Goal: Information Seeking & Learning: Check status

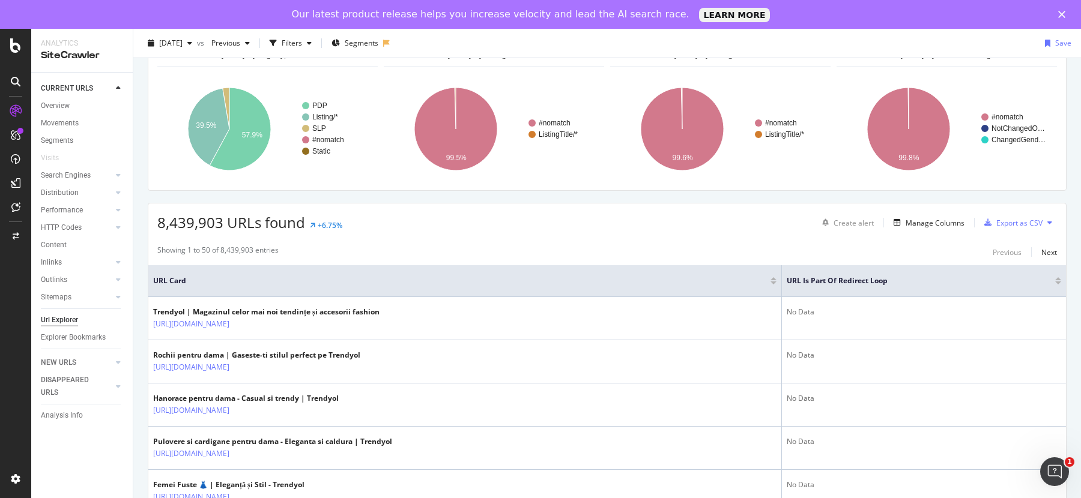
click at [1057, 254] on div "Showing 1 to 50 of 8,439,903 entries Previous Next" at bounding box center [607, 252] width 918 height 14
click at [1059, 282] on div at bounding box center [1058, 283] width 6 height 3
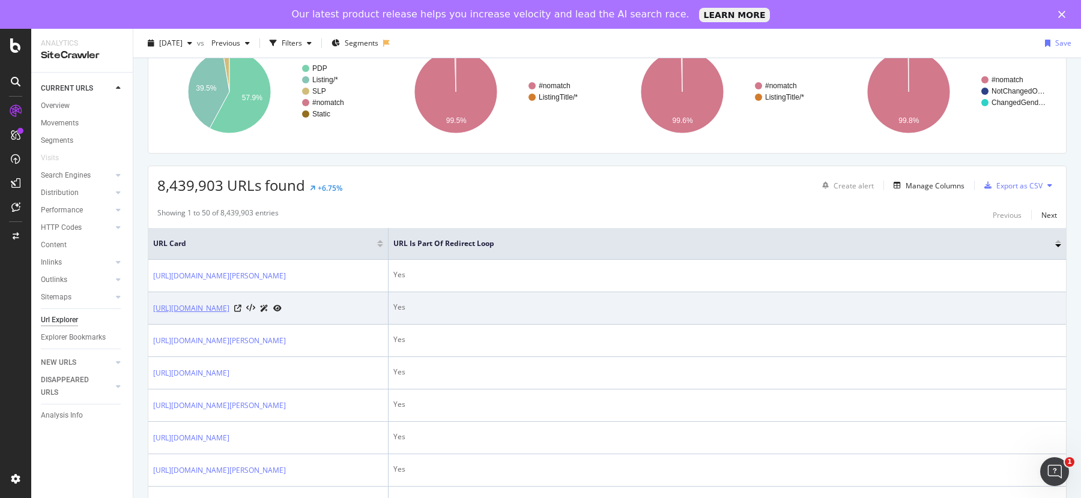
scroll to position [109, 0]
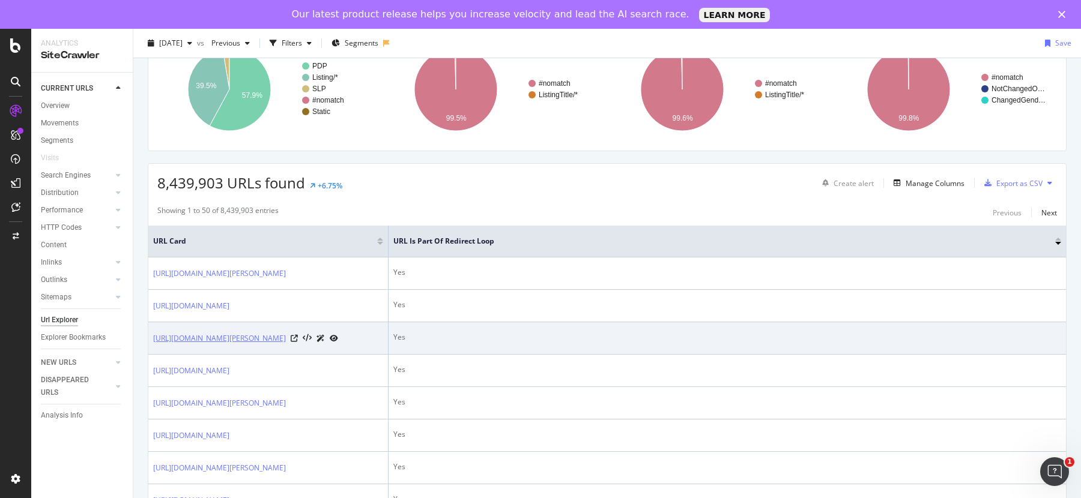
drag, startPoint x: 149, startPoint y: 358, endPoint x: 216, endPoint y: 384, distance: 72.0
click at [216, 355] on td "[URL][DOMAIN_NAME][PERSON_NAME]" at bounding box center [268, 338] width 240 height 32
copy link "[URL][DOMAIN_NAME][PERSON_NAME]"
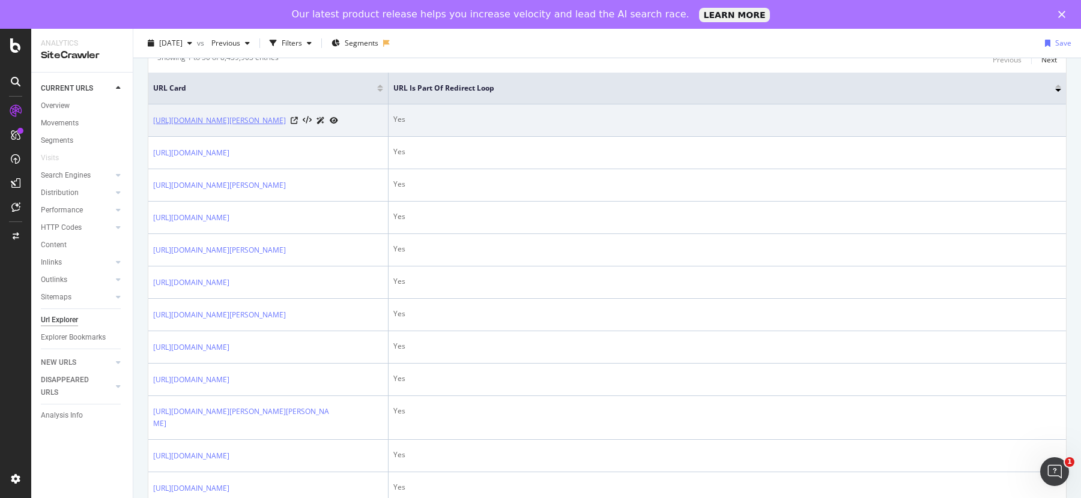
scroll to position [478, 0]
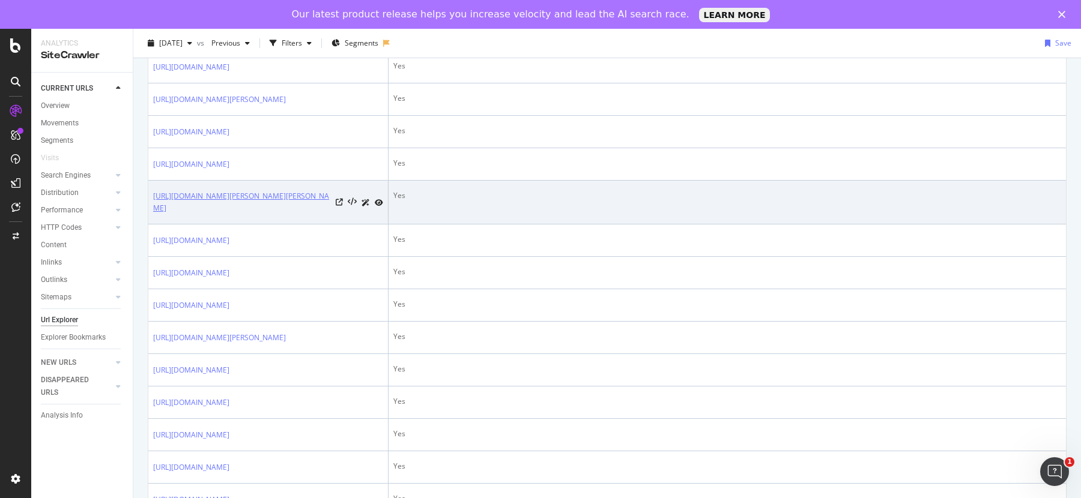
drag, startPoint x: 147, startPoint y: 339, endPoint x: 179, endPoint y: 366, distance: 41.8
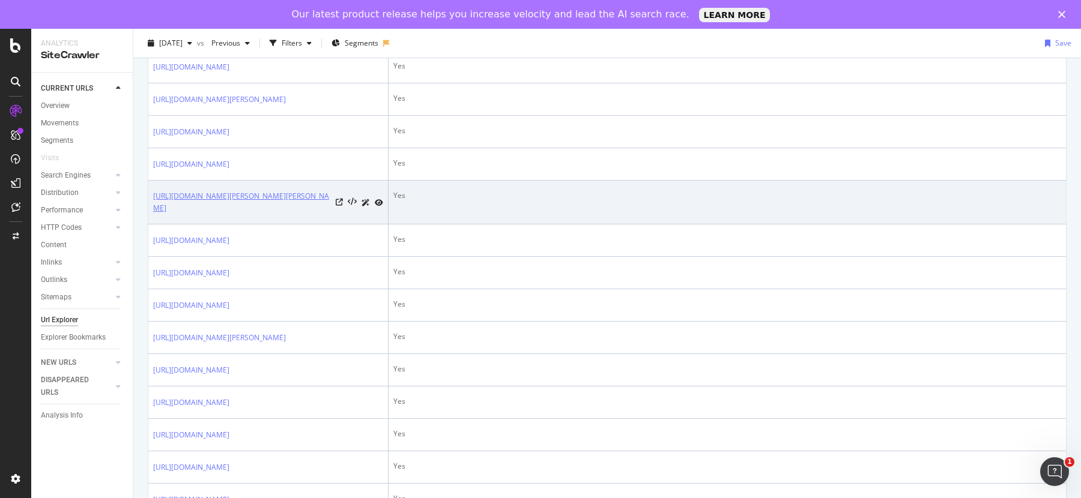
drag, startPoint x: 151, startPoint y: 344, endPoint x: 186, endPoint y: 371, distance: 44.5
click at [186, 225] on td "[URL][DOMAIN_NAME][PERSON_NAME][PERSON_NAME]" at bounding box center [268, 203] width 240 height 44
copy link "[URL][DOMAIN_NAME][PERSON_NAME][PERSON_NAME]"
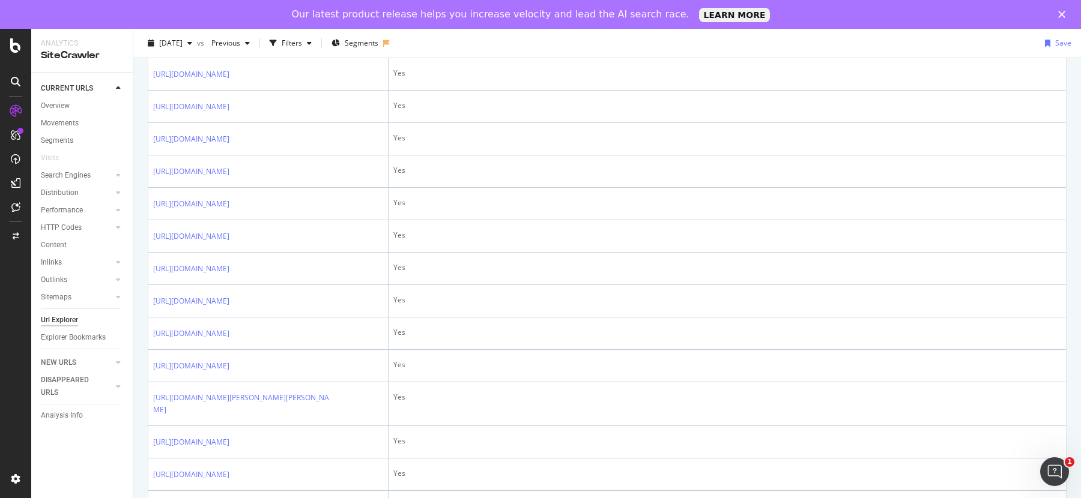
scroll to position [1525, 0]
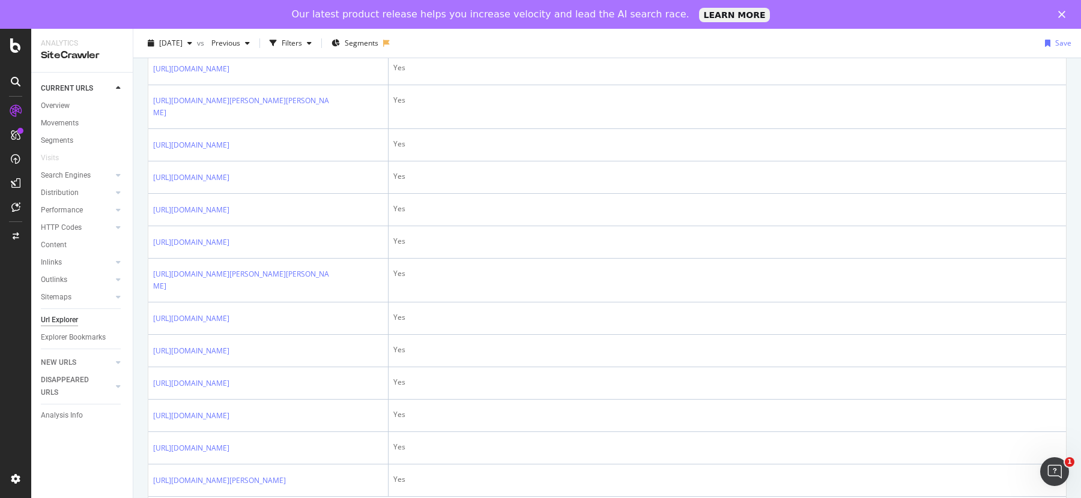
drag, startPoint x: 151, startPoint y: 238, endPoint x: 222, endPoint y: 261, distance: 73.9
copy link "[URL][DOMAIN_NAME]"
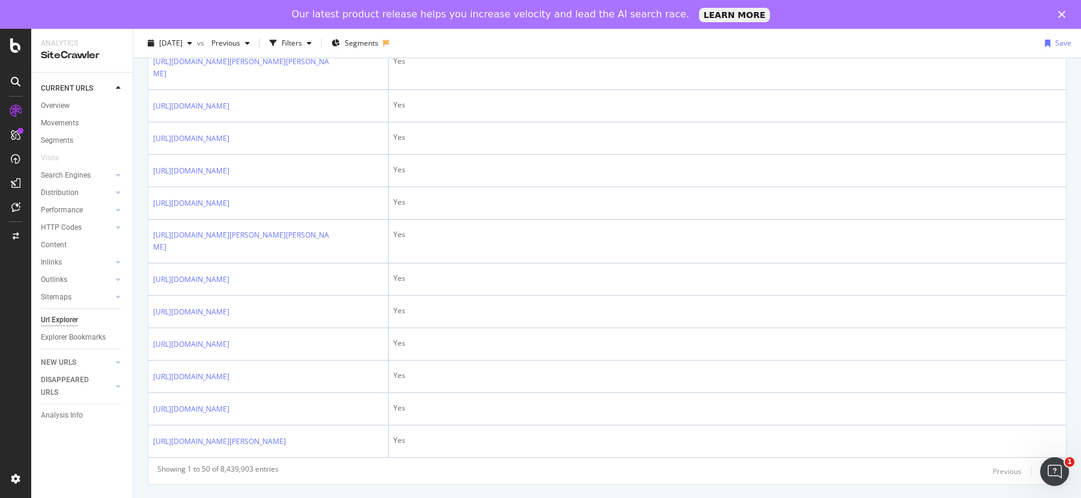
scroll to position [1857, 0]
drag, startPoint x: 148, startPoint y: 105, endPoint x: 259, endPoint y: 135, distance: 114.9
copy link "[URL][DOMAIN_NAME]"
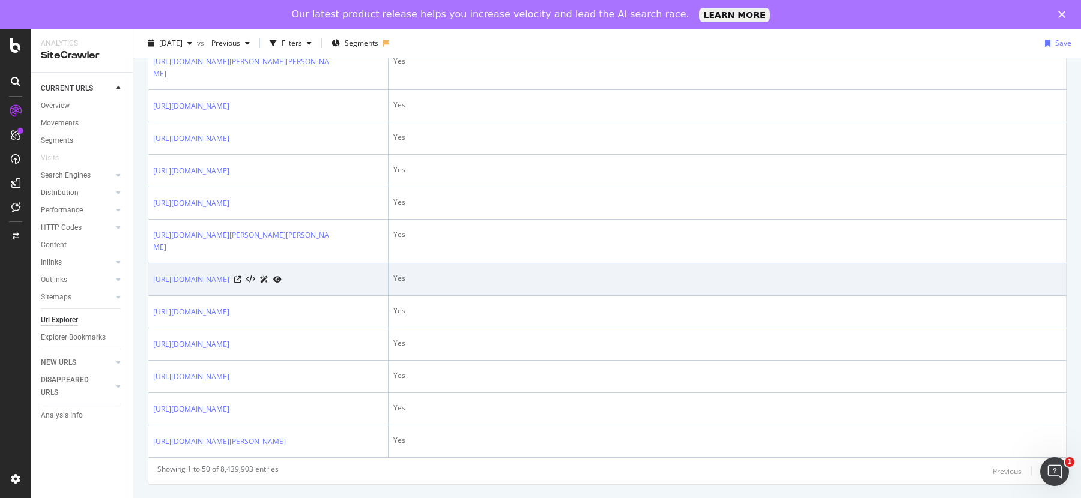
scroll to position [2280, 0]
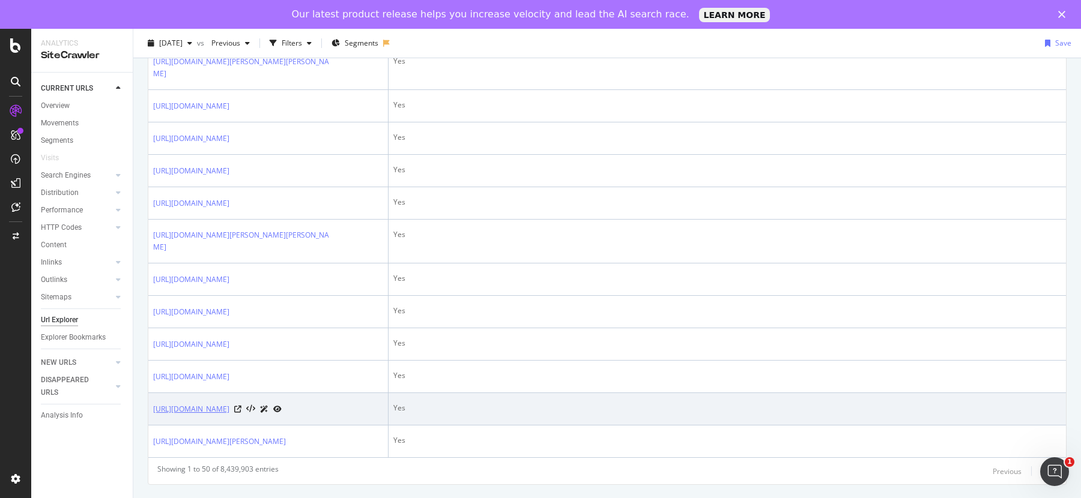
drag, startPoint x: 151, startPoint y: 372, endPoint x: 281, endPoint y: 386, distance: 130.4
click at [281, 393] on td "[URL][DOMAIN_NAME]" at bounding box center [268, 409] width 240 height 32
copy link "[URL][DOMAIN_NAME]"
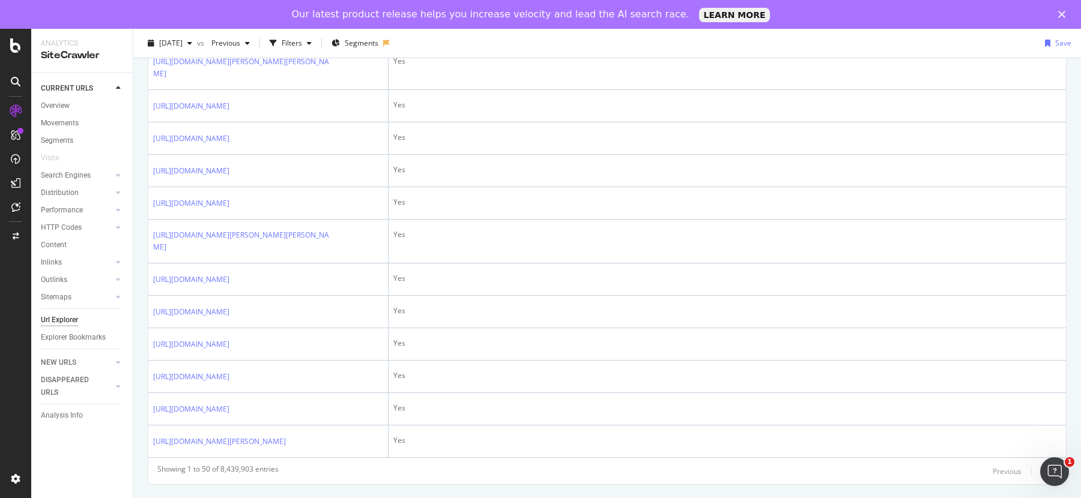
scroll to position [1521, 0]
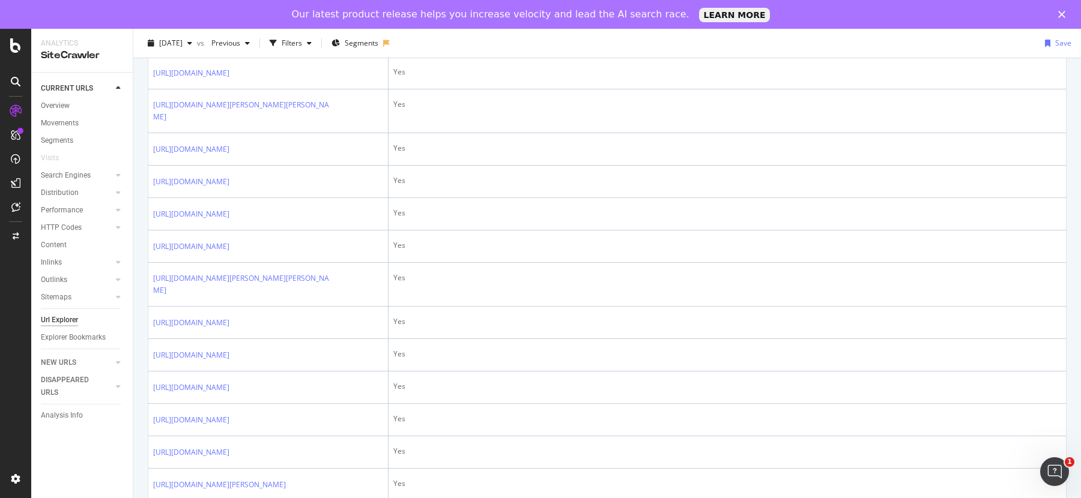
drag, startPoint x: 149, startPoint y: 243, endPoint x: 231, endPoint y: 267, distance: 85.7
copy link "[URL][DOMAIN_NAME]"
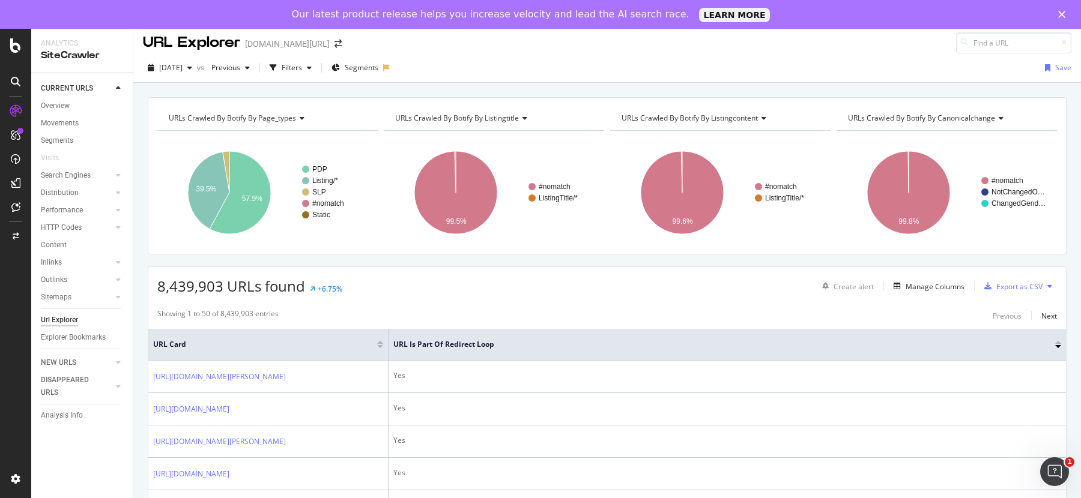
scroll to position [2, 0]
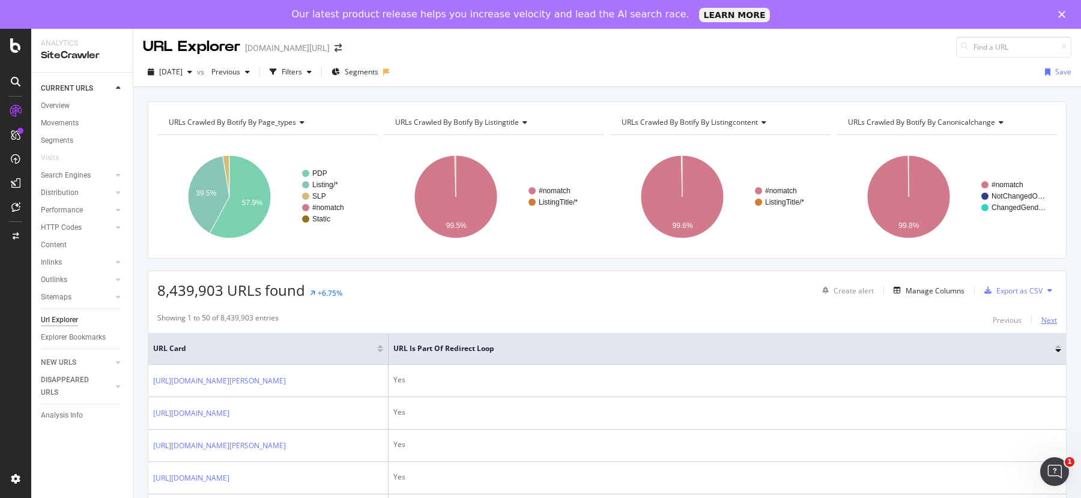
click at [1050, 316] on div "Next" at bounding box center [1049, 320] width 16 height 10
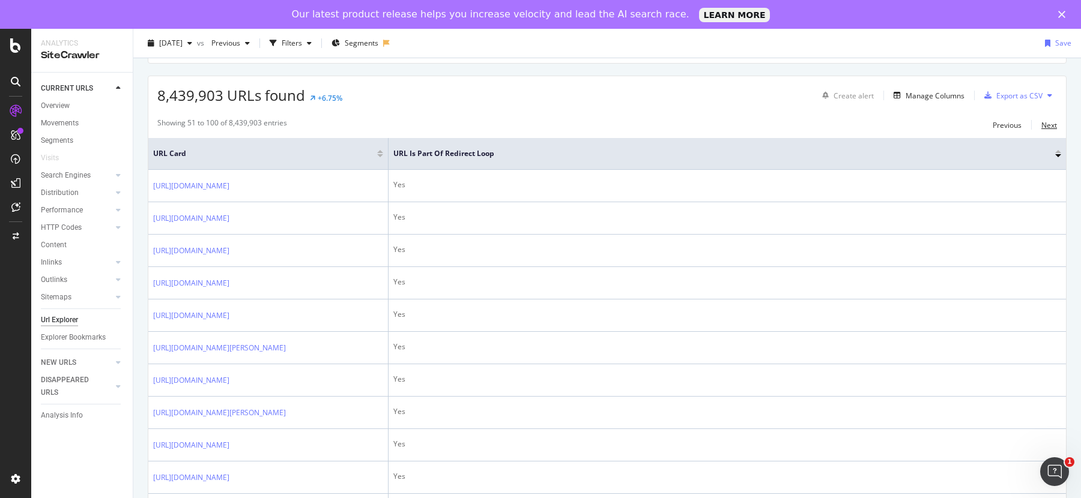
scroll to position [416, 0]
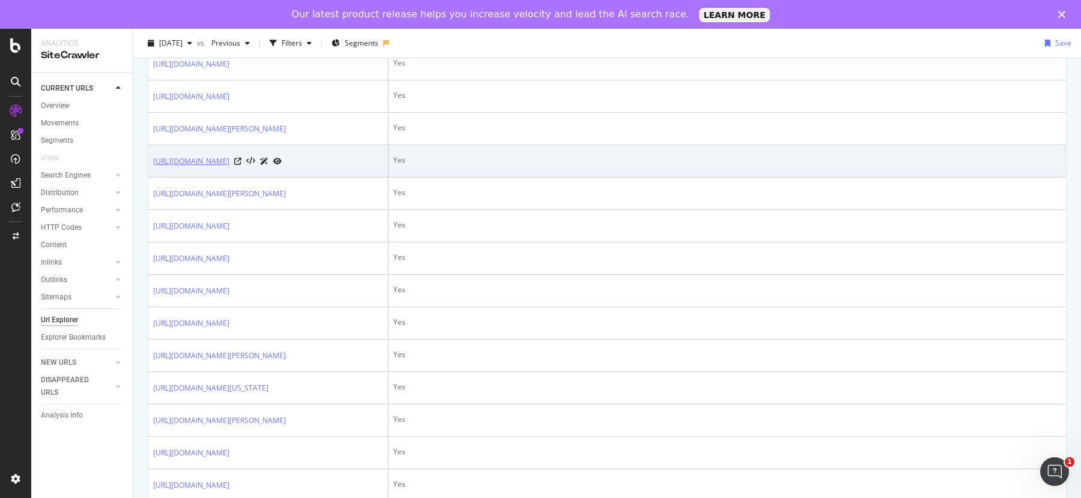
drag, startPoint x: 150, startPoint y: 260, endPoint x: 198, endPoint y: 282, distance: 52.1
click at [196, 178] on td "[URL][DOMAIN_NAME]" at bounding box center [268, 161] width 240 height 32
copy link "[URL][DOMAIN_NAME]"
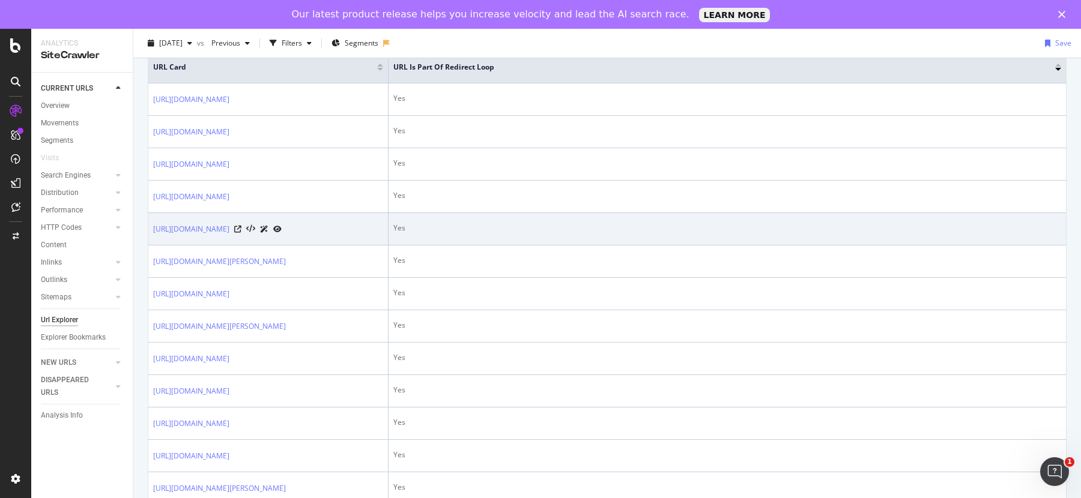
scroll to position [220, 0]
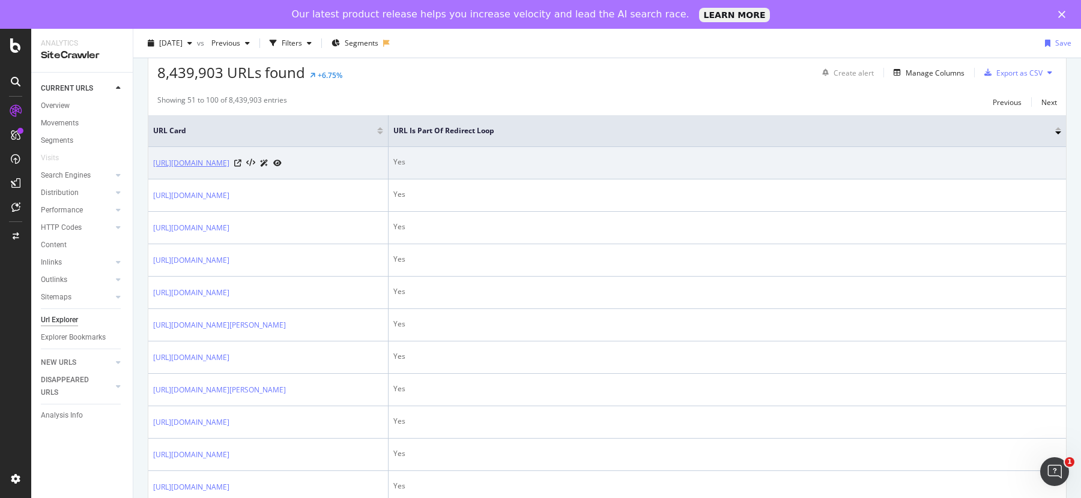
drag, startPoint x: 151, startPoint y: 158, endPoint x: 217, endPoint y: 186, distance: 72.4
click at [217, 180] on td "[URL][DOMAIN_NAME]" at bounding box center [268, 163] width 240 height 32
copy link "[URL][DOMAIN_NAME]"
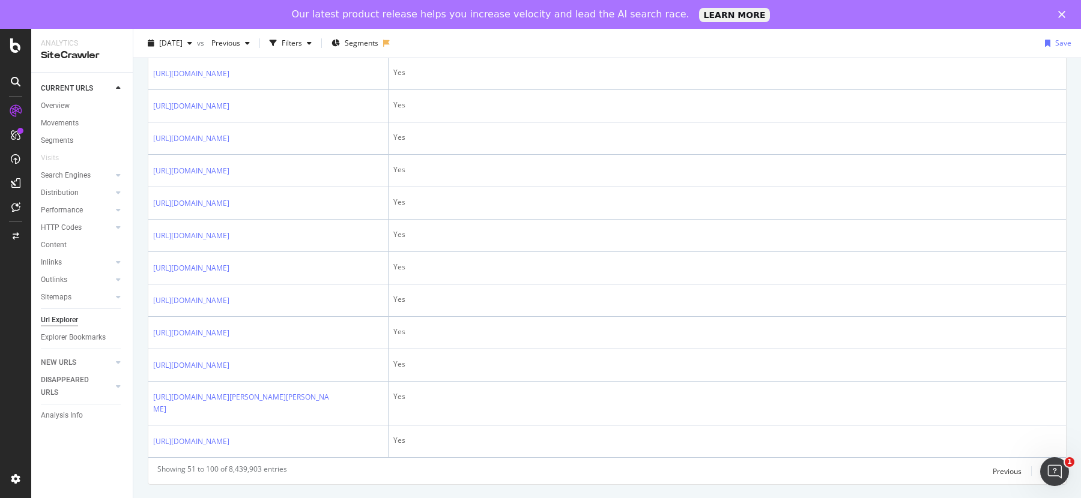
scroll to position [2304, 0]
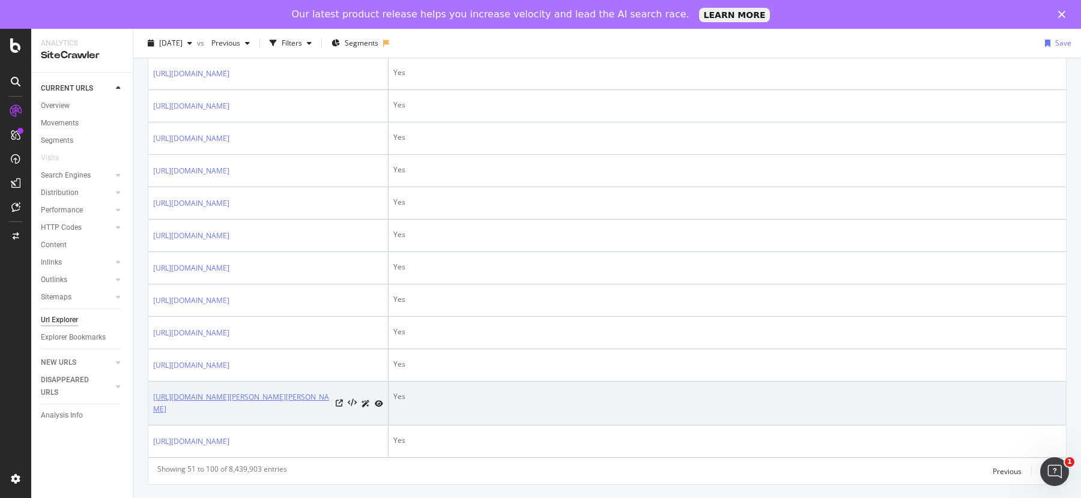
drag, startPoint x: 145, startPoint y: 359, endPoint x: 210, endPoint y: 381, distance: 67.8
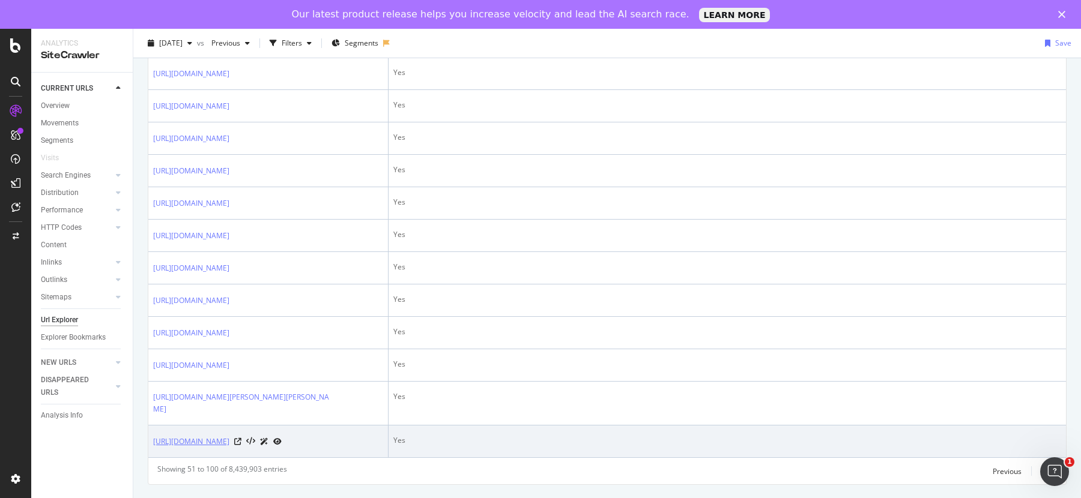
drag, startPoint x: 148, startPoint y: 417, endPoint x: 217, endPoint y: 443, distance: 73.2
click at [217, 446] on td "[URL][DOMAIN_NAME]" at bounding box center [268, 442] width 240 height 32
copy link "[URL][DOMAIN_NAME]"
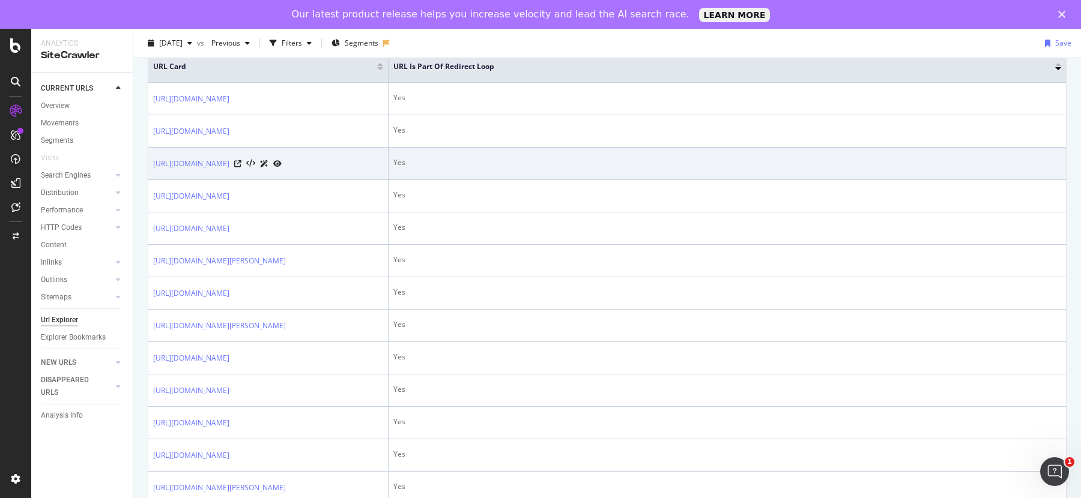
scroll to position [241, 0]
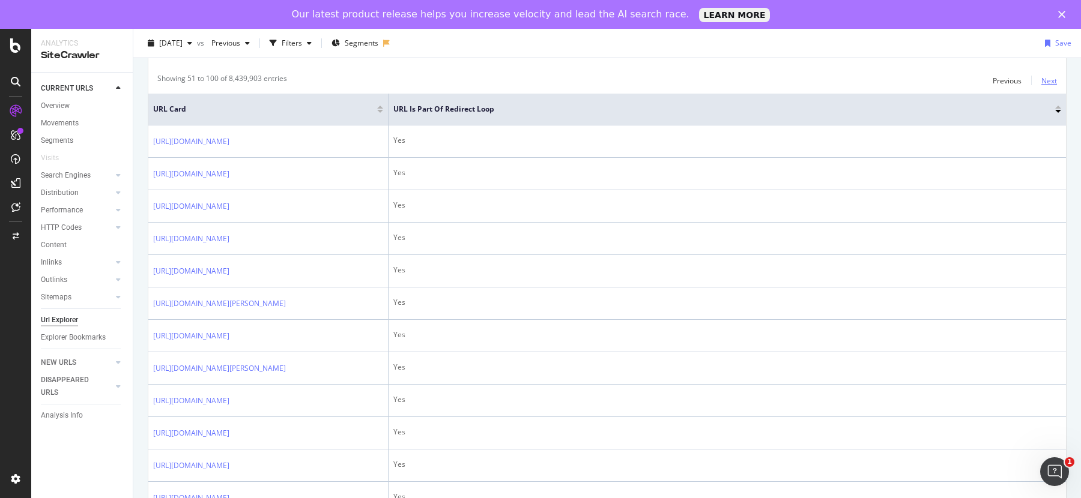
click at [1050, 78] on div "Next" at bounding box center [1049, 81] width 16 height 10
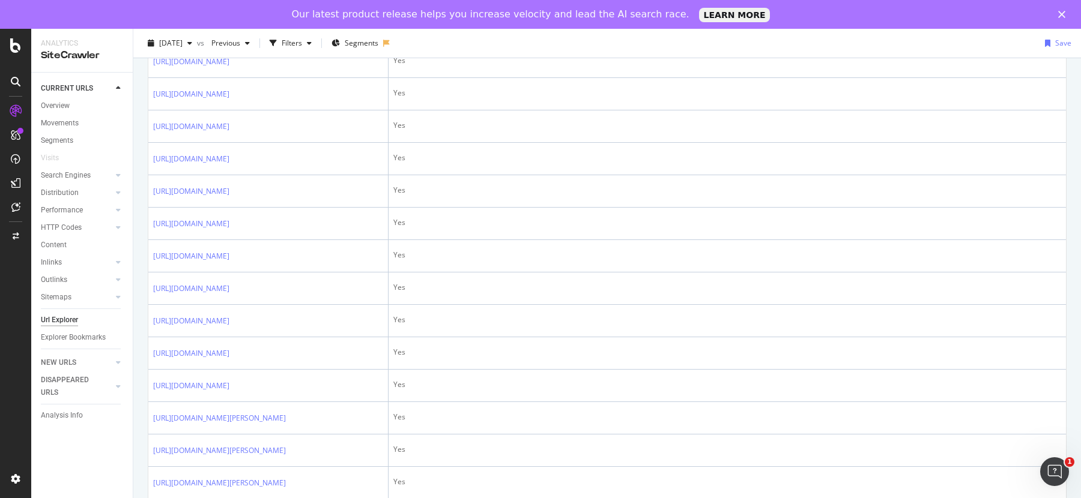
scroll to position [489, 0]
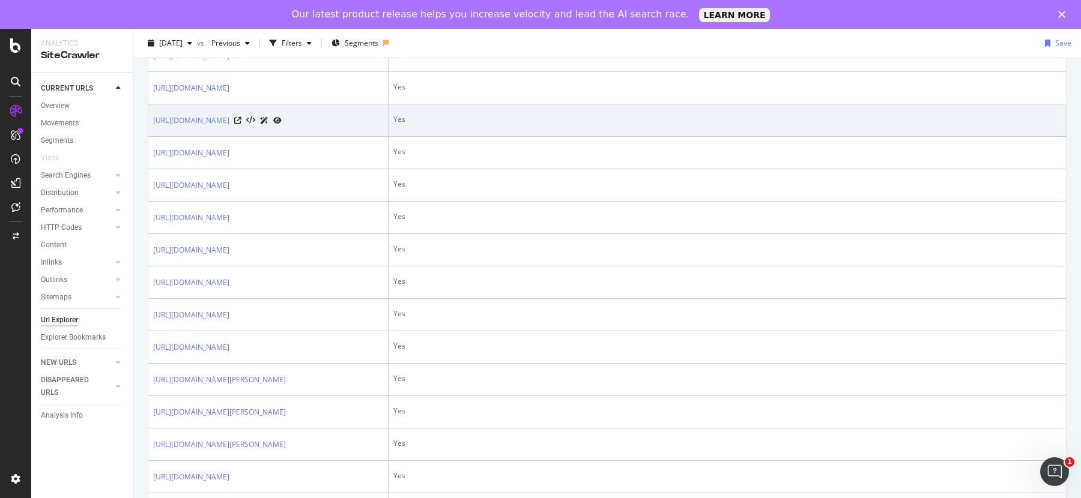
drag, startPoint x: 150, startPoint y: 195, endPoint x: 286, endPoint y: 231, distance: 141.4
click at [286, 137] on td "[URL][DOMAIN_NAME]" at bounding box center [268, 120] width 240 height 32
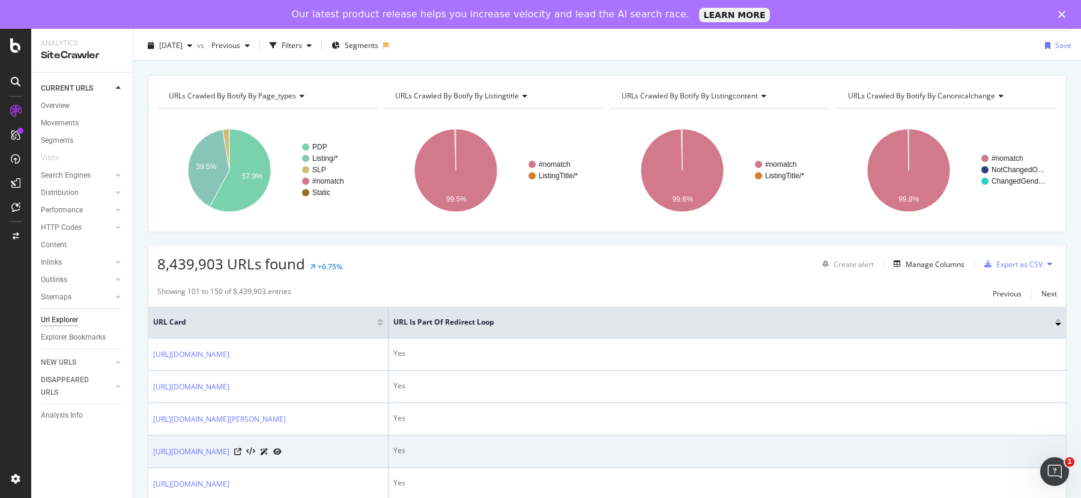
scroll to position [0, 0]
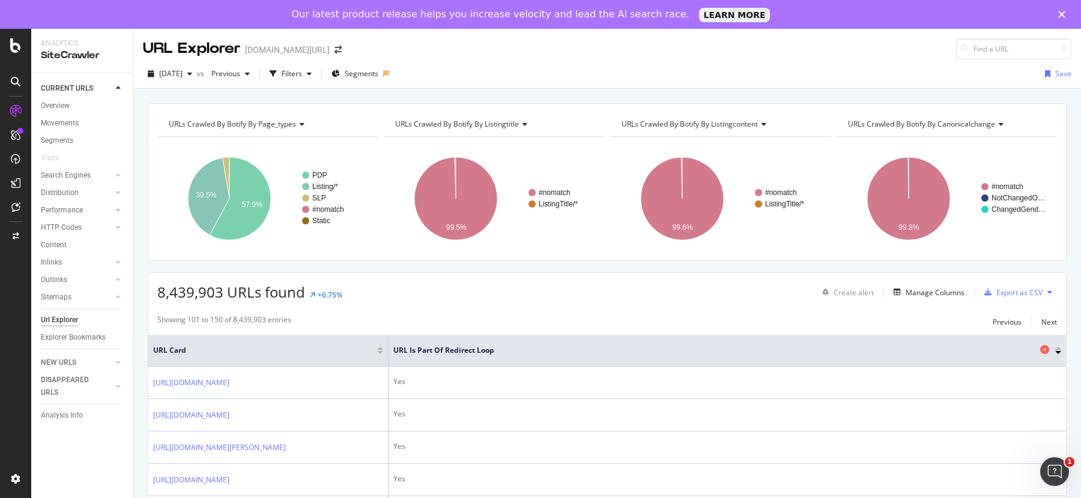
click at [395, 351] on span "URL is Part of Redirect Loop" at bounding box center [715, 350] width 644 height 11
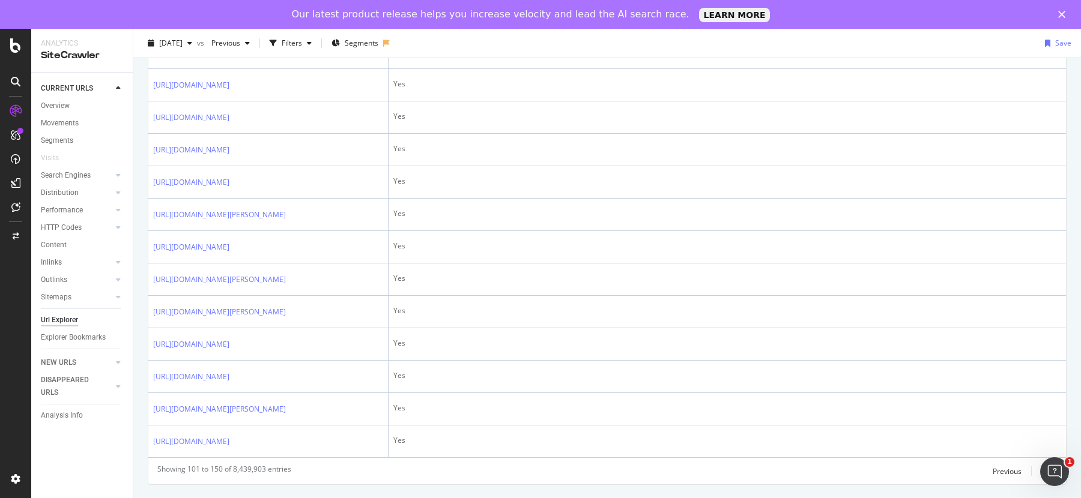
scroll to position [2424, 0]
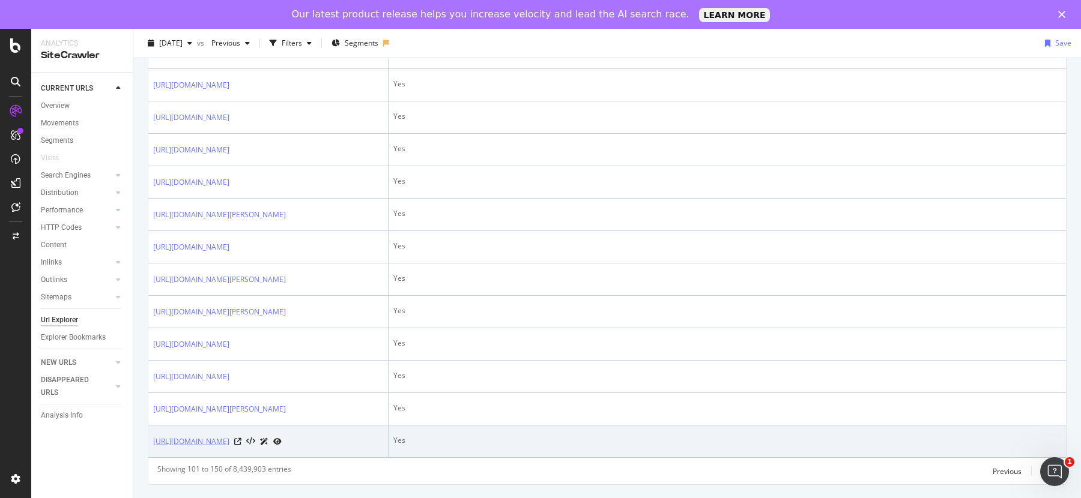
drag, startPoint x: 145, startPoint y: 426, endPoint x: 222, endPoint y: 443, distance: 79.4
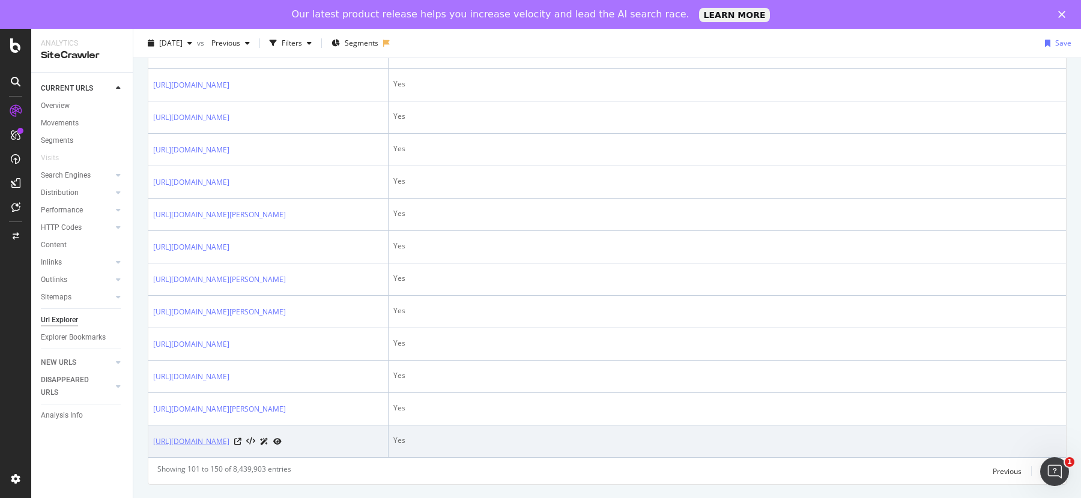
drag, startPoint x: 150, startPoint y: 429, endPoint x: 222, endPoint y: 442, distance: 72.7
click at [222, 442] on td "[URL][DOMAIN_NAME]" at bounding box center [268, 442] width 240 height 32
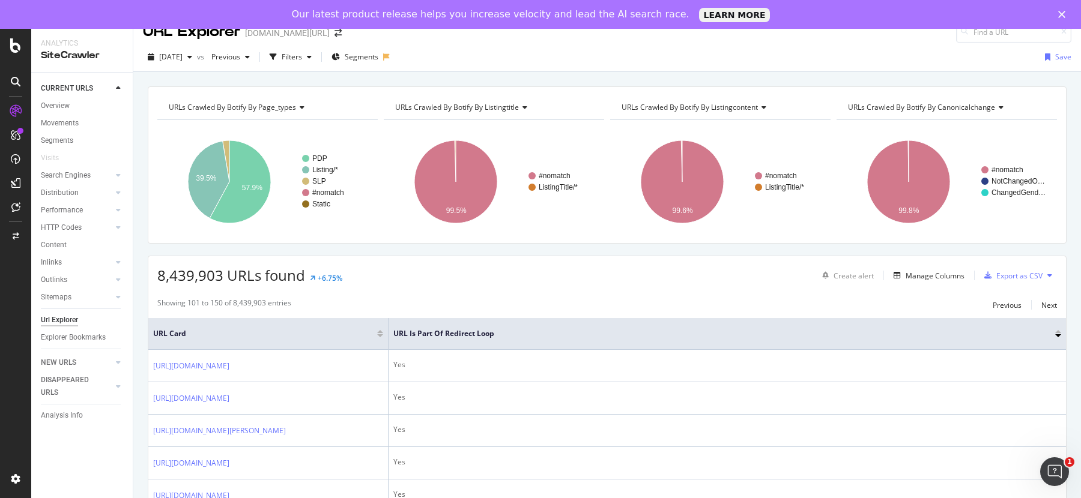
scroll to position [0, 0]
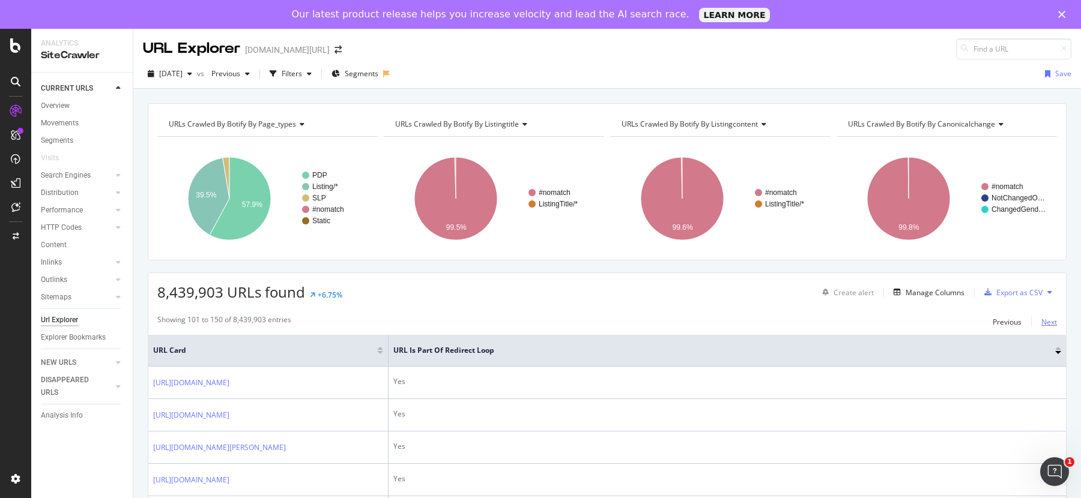
click at [1047, 319] on div "Next" at bounding box center [1049, 322] width 16 height 10
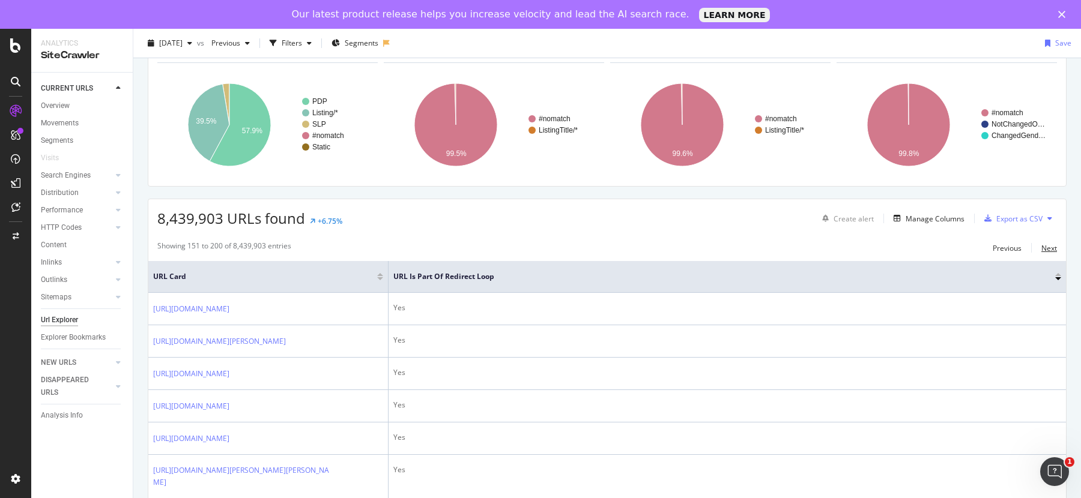
scroll to position [199, 0]
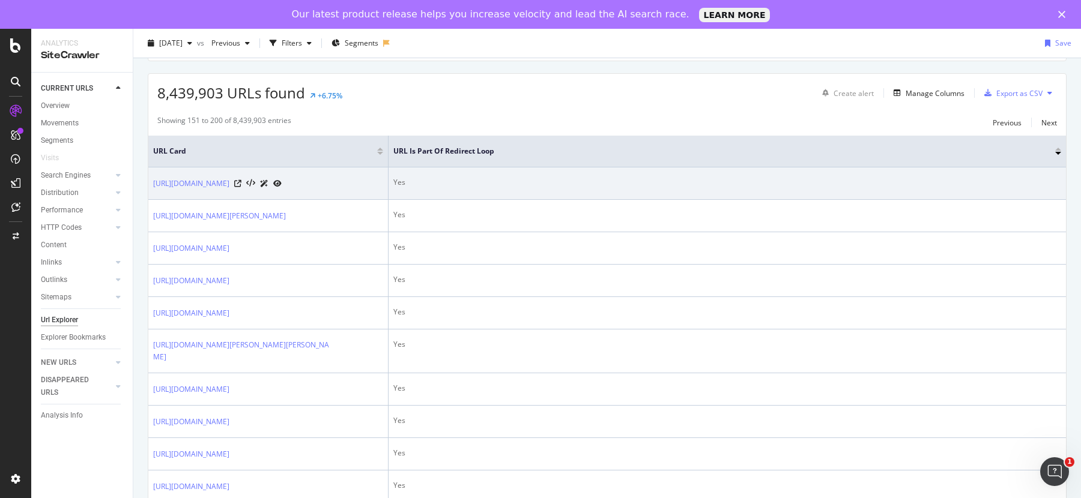
drag, startPoint x: 150, startPoint y: 178, endPoint x: 315, endPoint y: 203, distance: 167.0
click at [315, 200] on td "[URL][DOMAIN_NAME]" at bounding box center [268, 184] width 240 height 32
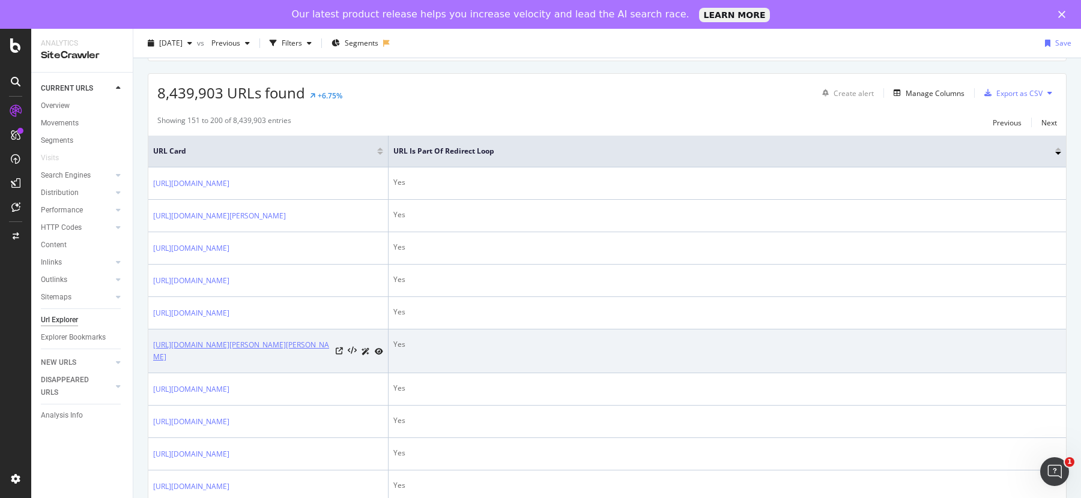
drag, startPoint x: 150, startPoint y: 398, endPoint x: 211, endPoint y: 425, distance: 67.5
click at [211, 374] on td "[URL][DOMAIN_NAME][PERSON_NAME][PERSON_NAME]" at bounding box center [268, 352] width 240 height 44
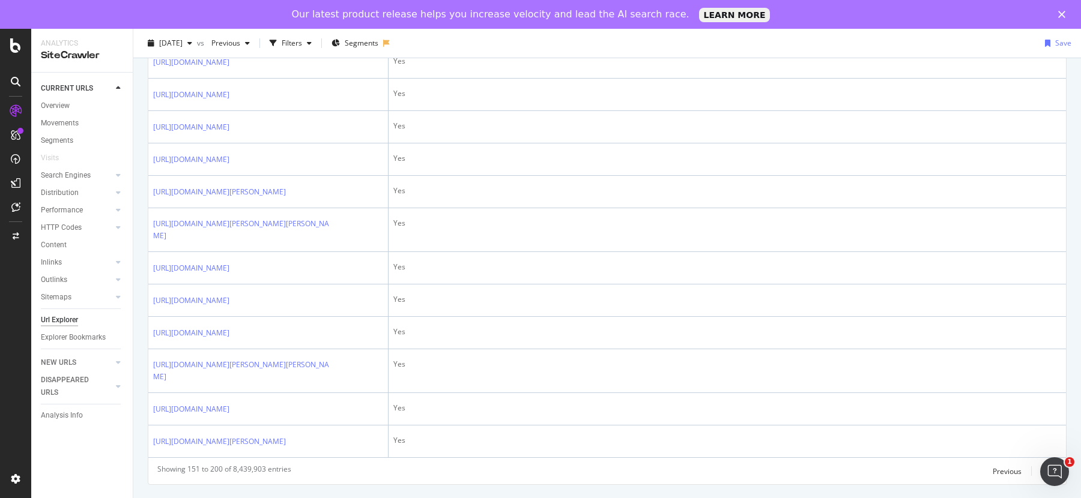
scroll to position [2268, 0]
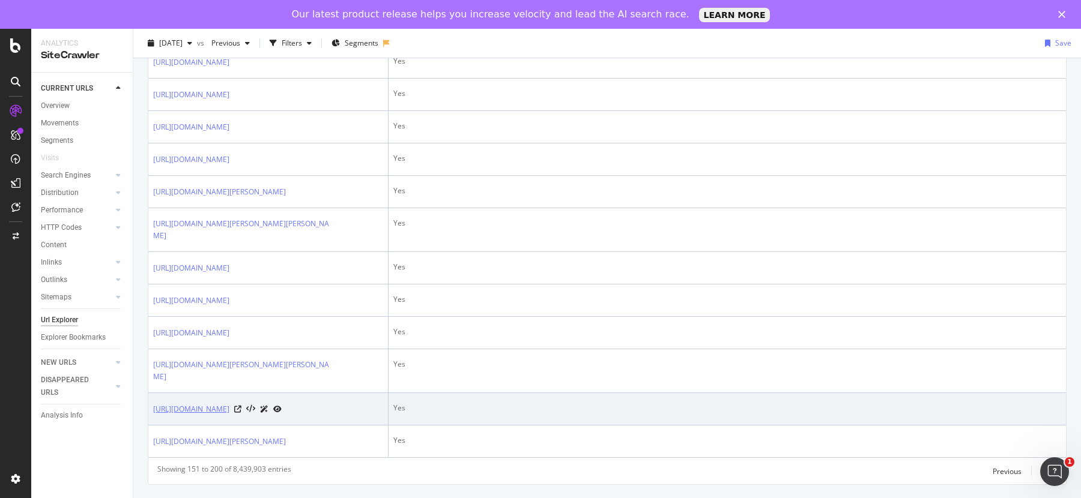
drag, startPoint x: 150, startPoint y: 371, endPoint x: 243, endPoint y: 403, distance: 98.9
click at [243, 403] on td "[URL][DOMAIN_NAME]" at bounding box center [268, 409] width 240 height 32
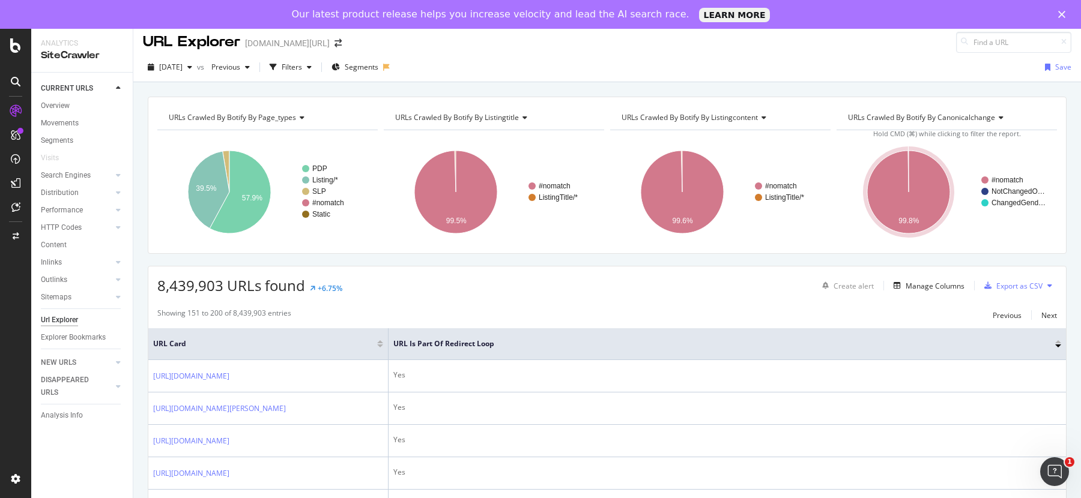
scroll to position [0, 0]
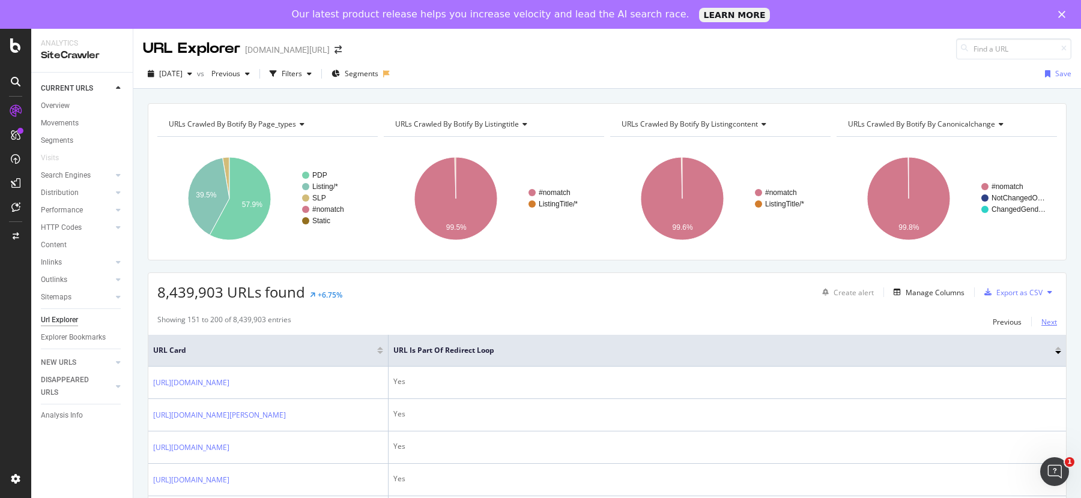
click at [1047, 318] on div "Next" at bounding box center [1049, 322] width 16 height 10
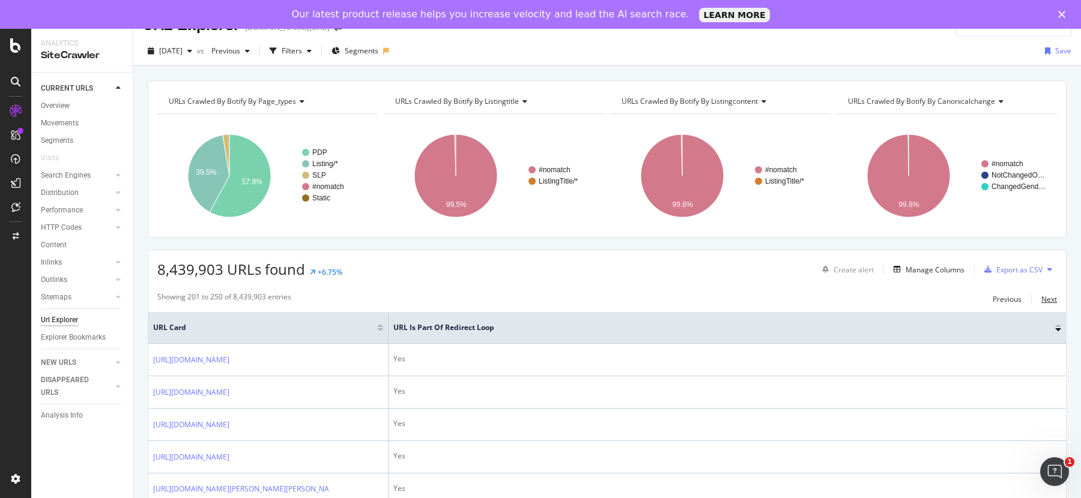
scroll to position [24, 0]
click at [1059, 327] on div at bounding box center [1058, 328] width 6 height 3
click at [1058, 329] on div "URL is Part of Redirect Loop" at bounding box center [727, 327] width 668 height 12
click at [1058, 323] on div at bounding box center [1058, 324] width 6 height 3
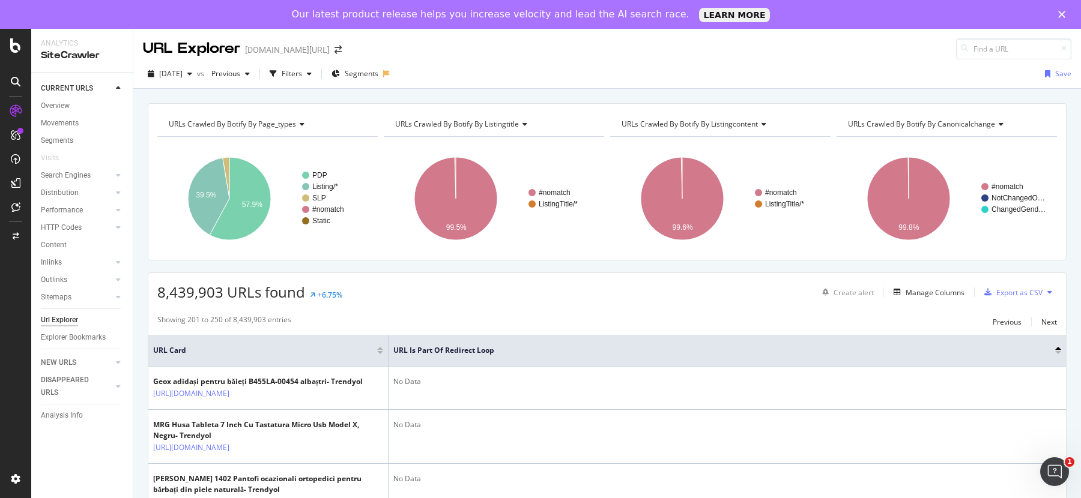
scroll to position [127, 0]
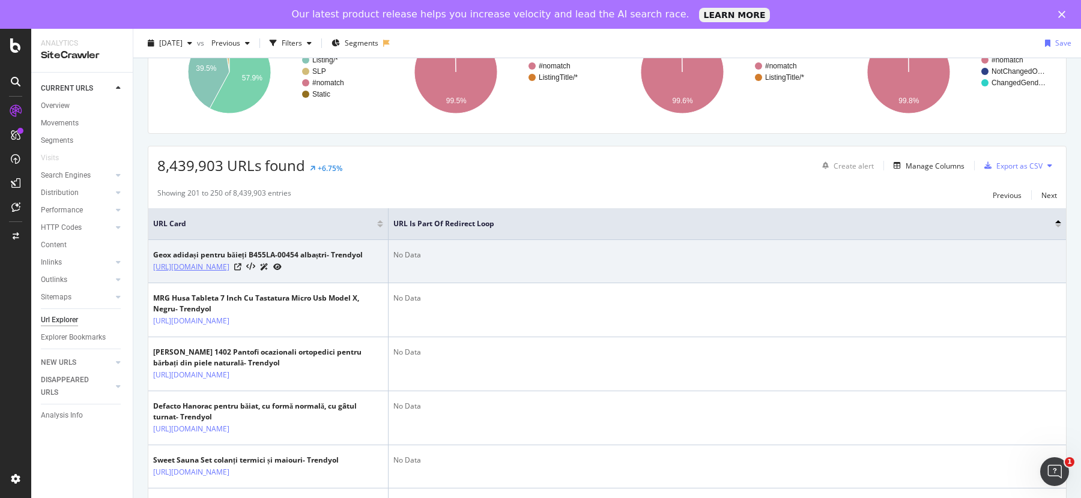
drag, startPoint x: 150, startPoint y: 263, endPoint x: 237, endPoint y: 265, distance: 86.5
click at [177, 263] on td "Geox adidași pentru băieți B455LA-00454 albaștri- Trendyol [URL][DOMAIN_NAME]" at bounding box center [268, 261] width 240 height 43
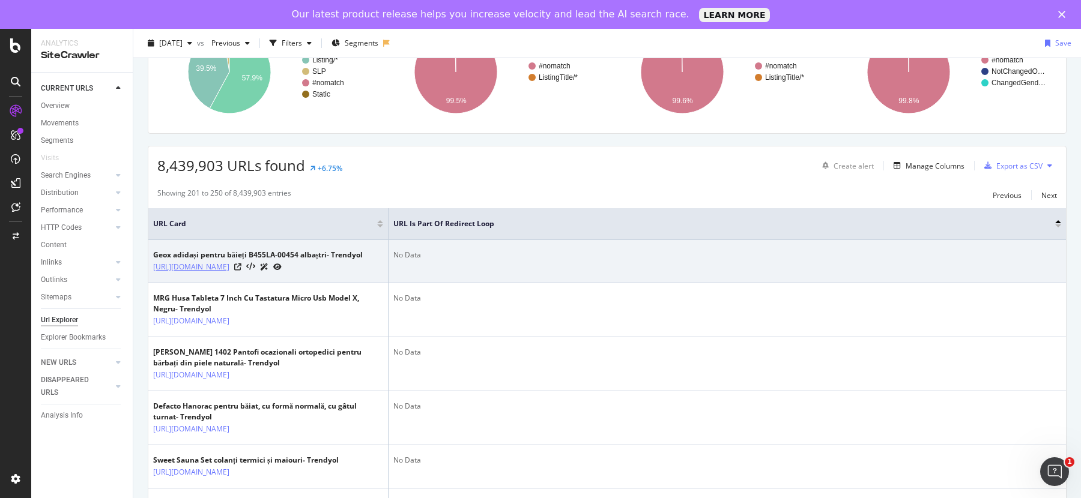
drag, startPoint x: 148, startPoint y: 265, endPoint x: 302, endPoint y: 279, distance: 154.4
click at [302, 279] on td "Geox adidași pentru băieți B455LA-00454 albaștri- Trendyol [URL][DOMAIN_NAME]" at bounding box center [268, 261] width 240 height 43
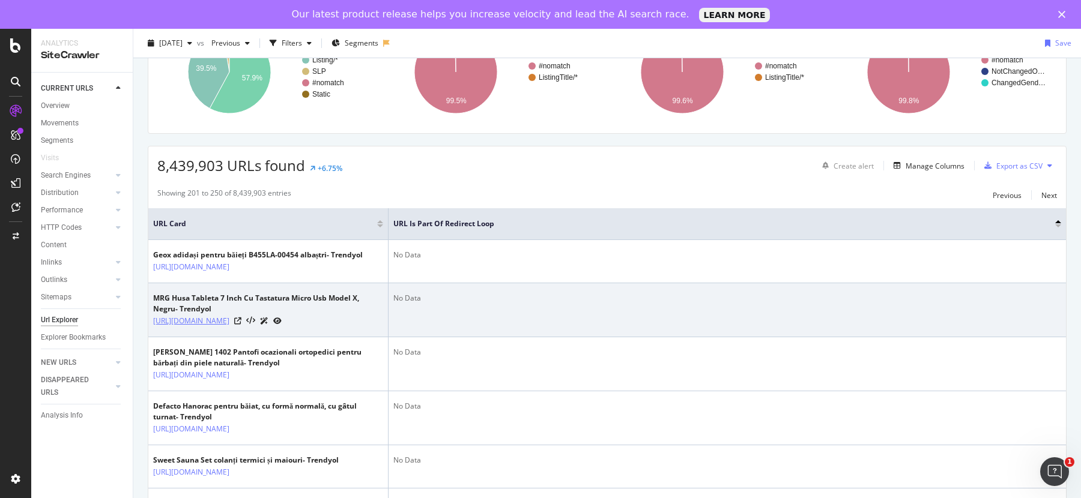
drag, startPoint x: 150, startPoint y: 330, endPoint x: 180, endPoint y: 352, distance: 37.5
click at [180, 337] on td "MRG Husa Tableta 7 Inch Cu Tastatura Micro Usb Model X, Negru- Trendyol [URL][D…" at bounding box center [268, 310] width 240 height 54
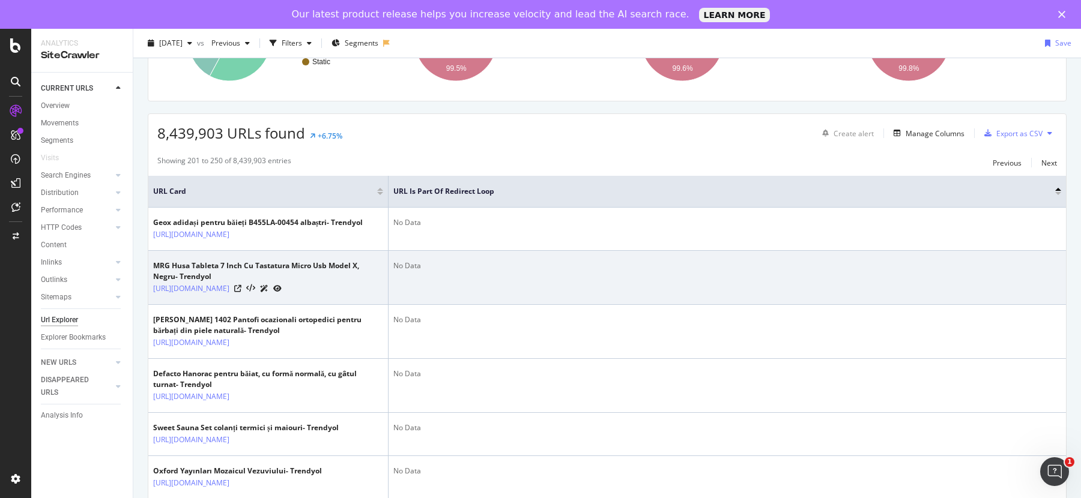
scroll to position [0, 0]
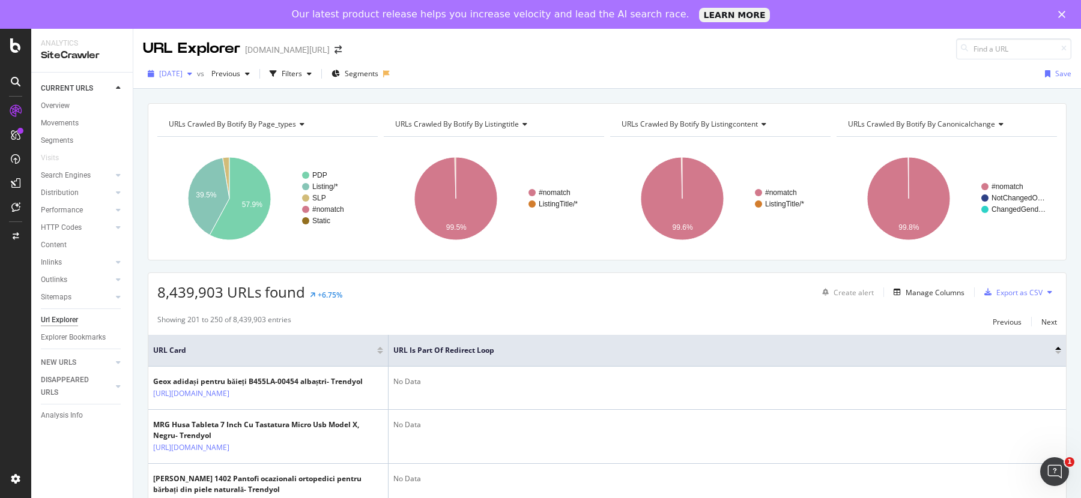
click at [183, 74] on span "[DATE]" at bounding box center [170, 73] width 23 height 10
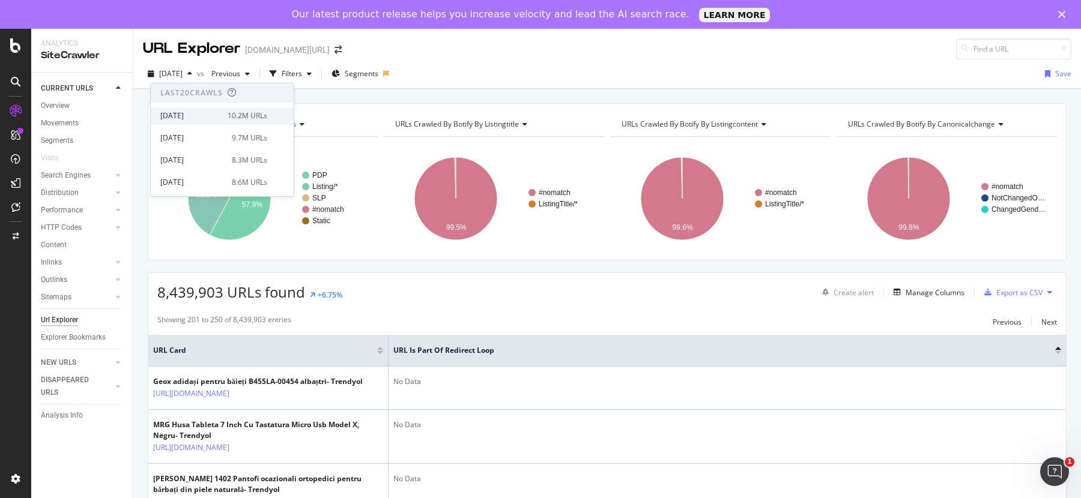
click at [195, 117] on div "[DATE]" at bounding box center [190, 115] width 60 height 11
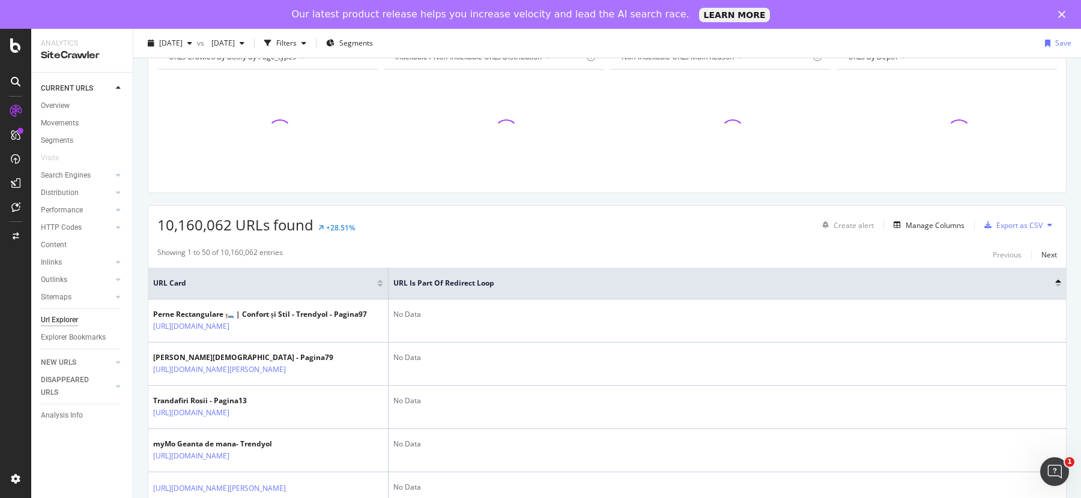
scroll to position [88, 0]
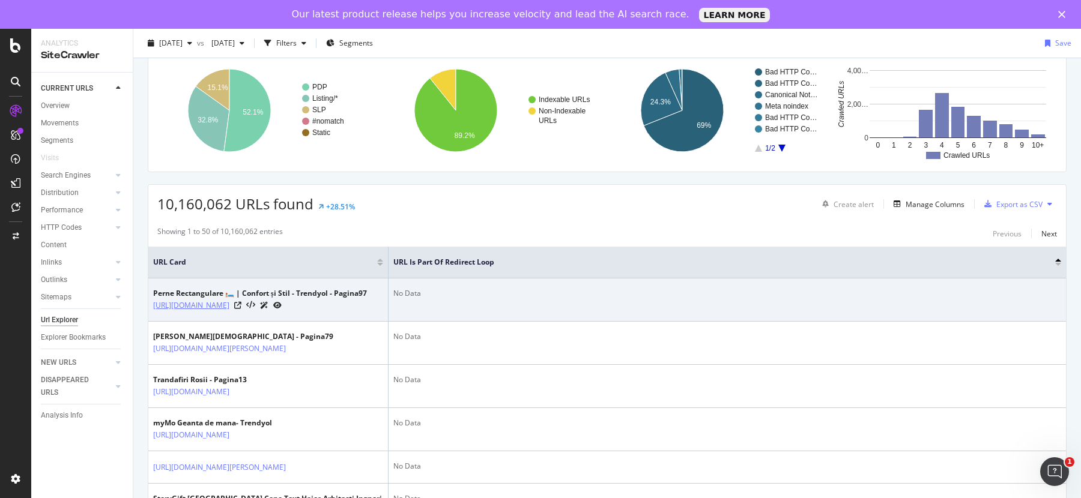
drag, startPoint x: 152, startPoint y: 303, endPoint x: 214, endPoint y: 312, distance: 62.5
click at [214, 312] on td "Perne Rectangulare 🛏️ | Confort și Stil - Trendyol - Pagina97 [URL][DOMAIN_NAME]" at bounding box center [268, 300] width 240 height 43
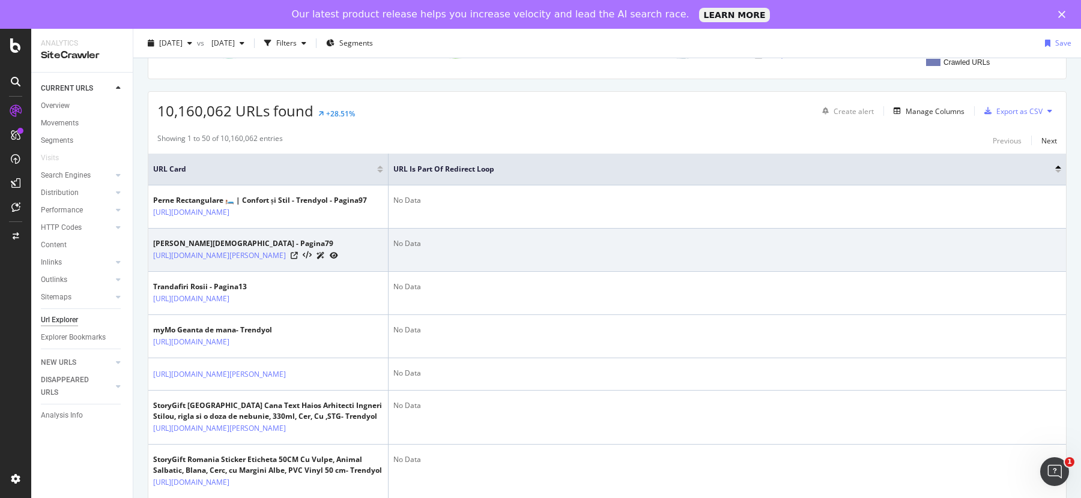
scroll to position [340, 0]
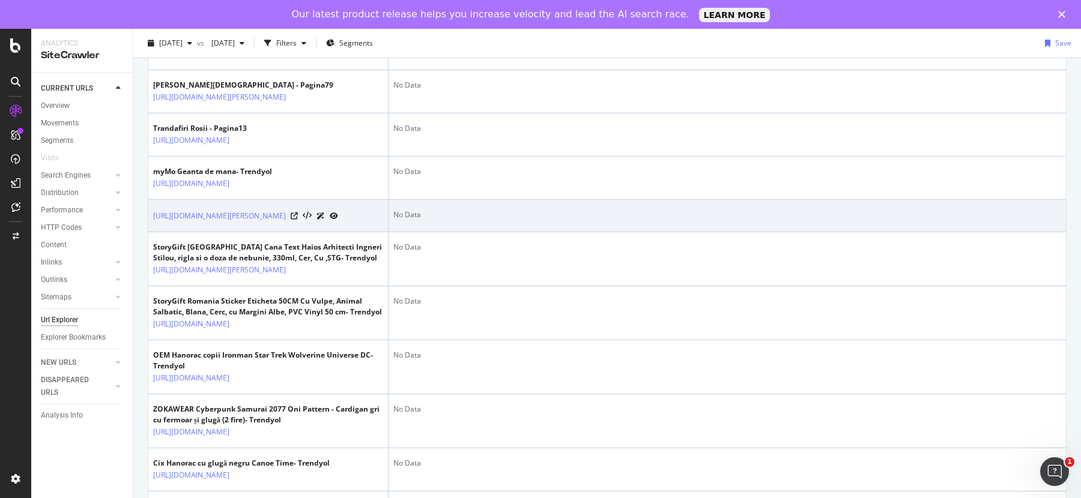
drag, startPoint x: 150, startPoint y: 259, endPoint x: 265, endPoint y: 278, distance: 116.9
click at [265, 232] on td "[URL][DOMAIN_NAME][PERSON_NAME]" at bounding box center [268, 216] width 240 height 32
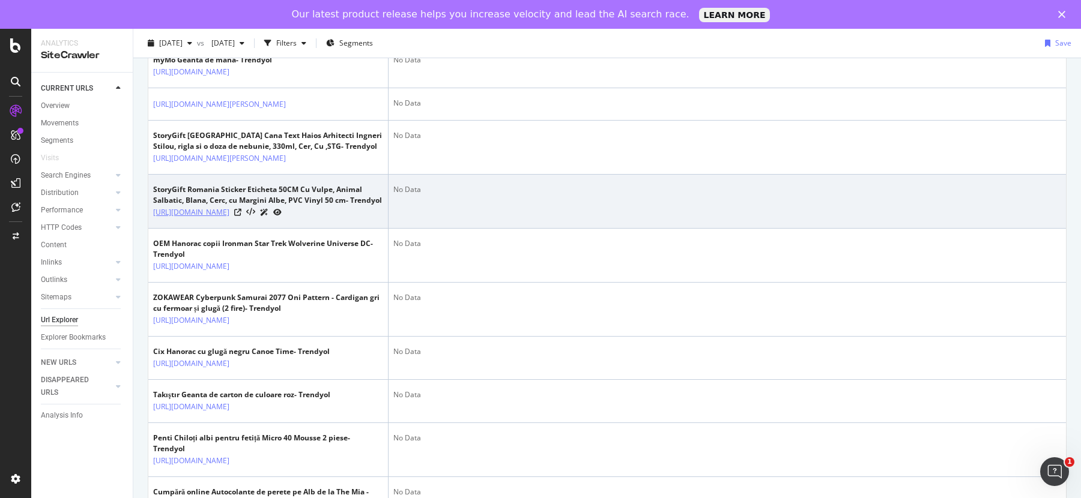
drag, startPoint x: 151, startPoint y: 289, endPoint x: 314, endPoint y: 312, distance: 165.0
click at [314, 229] on td "StoryGift Romania Sticker Eticheta 50CM Cu Vulpe, Animal Salbatic, Blana, Cerc,…" at bounding box center [268, 202] width 240 height 54
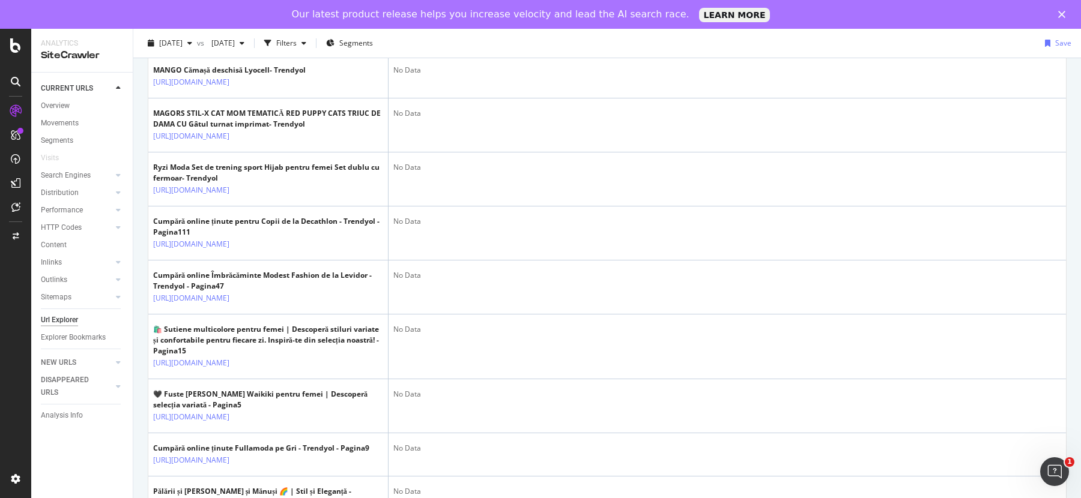
scroll to position [1027, 0]
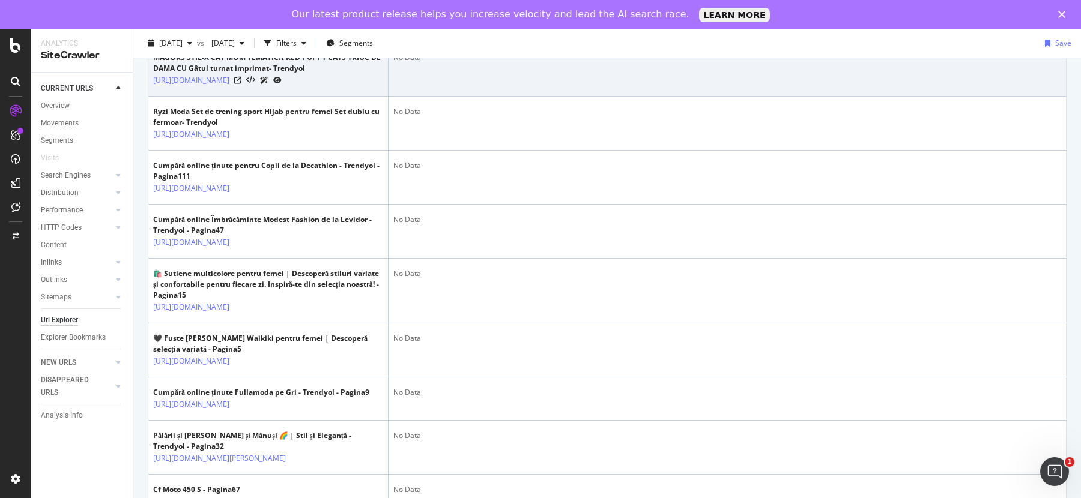
drag, startPoint x: 147, startPoint y: 281, endPoint x: 181, endPoint y: 320, distance: 51.5
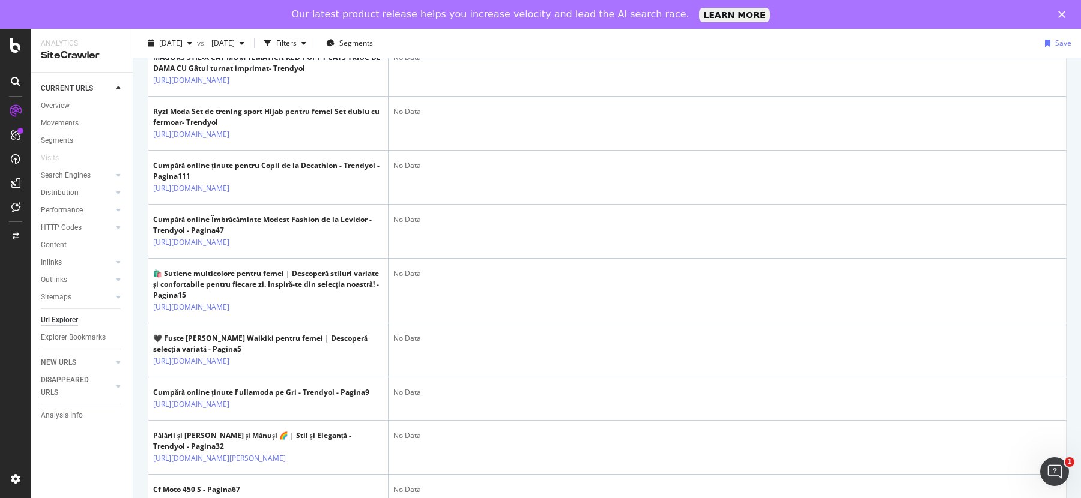
click at [145, 302] on div "URLs Crawled By Botify By page_types Chart (by Value) Table Expand Export as CS…" at bounding box center [607, 475] width 948 height 2798
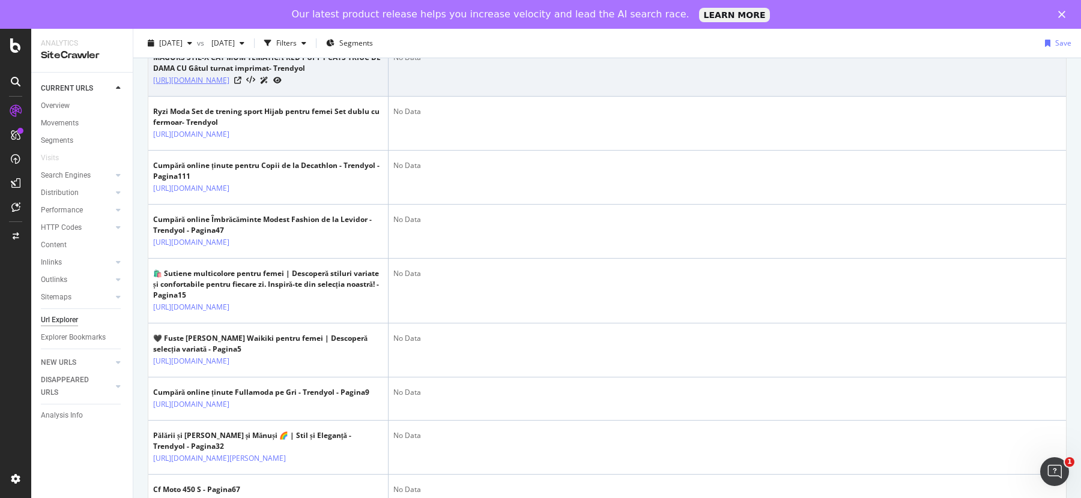
drag, startPoint x: 150, startPoint y: 280, endPoint x: 267, endPoint y: 306, distance: 119.5
click at [267, 97] on td "MAGORS STIL-X CAT MOM TEMATICĂ RED PUPPY CATS TRIUC DE DAMA CU Gâtul turnat imp…" at bounding box center [268, 70] width 240 height 54
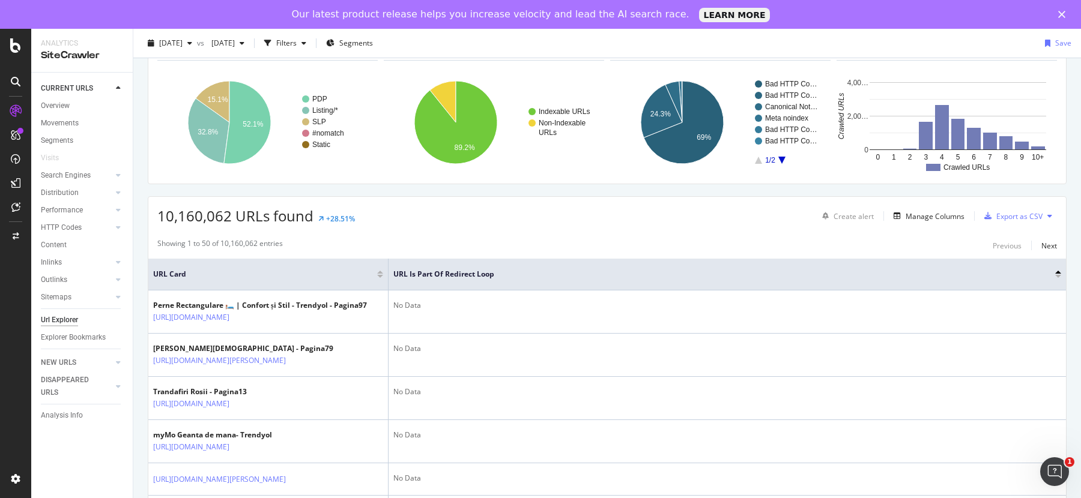
scroll to position [0, 0]
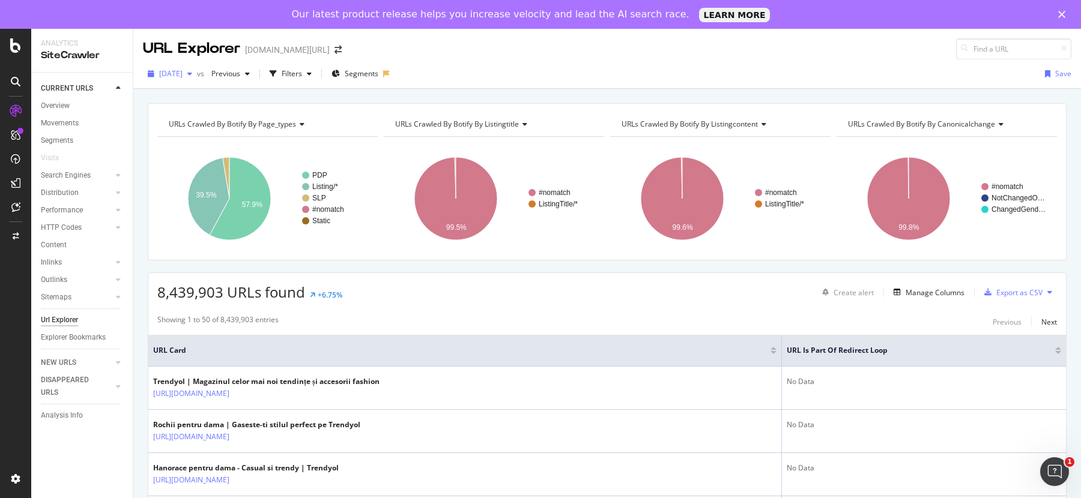
click at [183, 73] on span "[DATE]" at bounding box center [170, 73] width 23 height 10
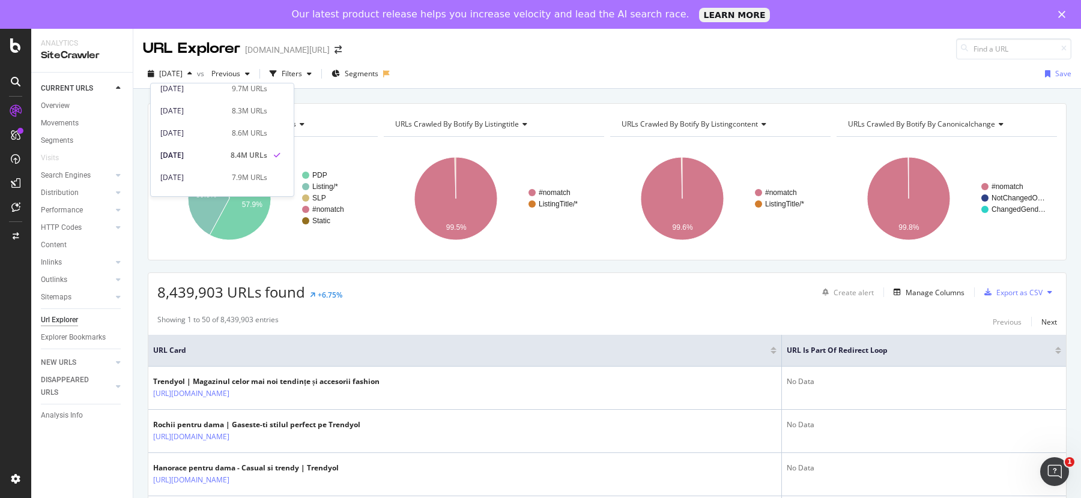
scroll to position [55, 0]
click at [193, 151] on div "[DATE]" at bounding box center [191, 150] width 63 height 11
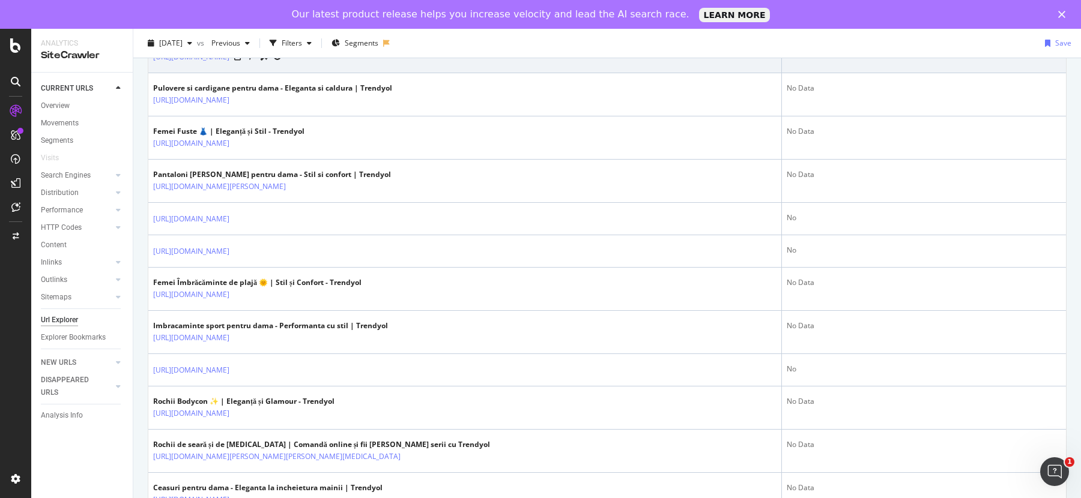
scroll to position [491, 0]
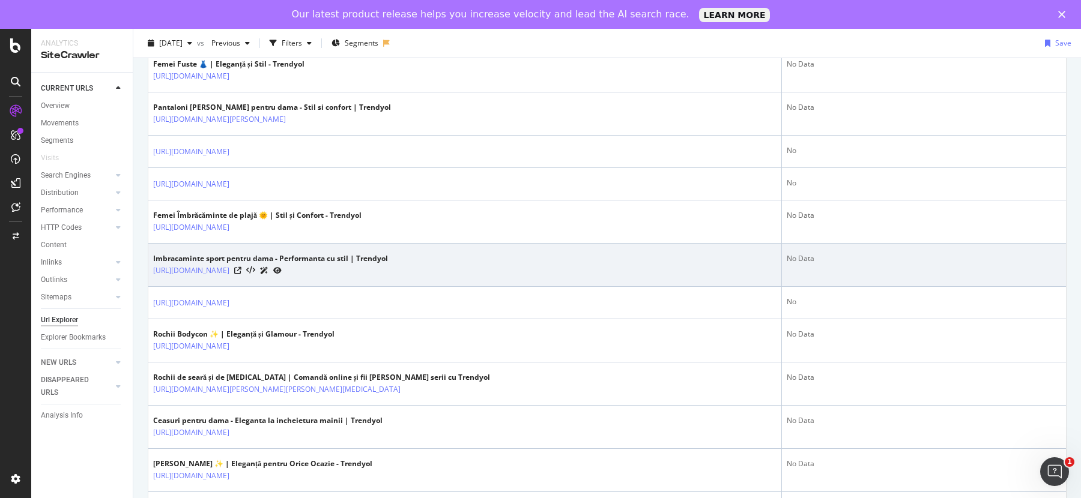
drag, startPoint x: 148, startPoint y: 265, endPoint x: 389, endPoint y: 265, distance: 240.8
click at [389, 265] on td "Imbracaminte sport pentru dama - Performanta cu stil | Trendyol https://www.tre…" at bounding box center [465, 265] width 634 height 43
copy link "[URL][DOMAIN_NAME]"
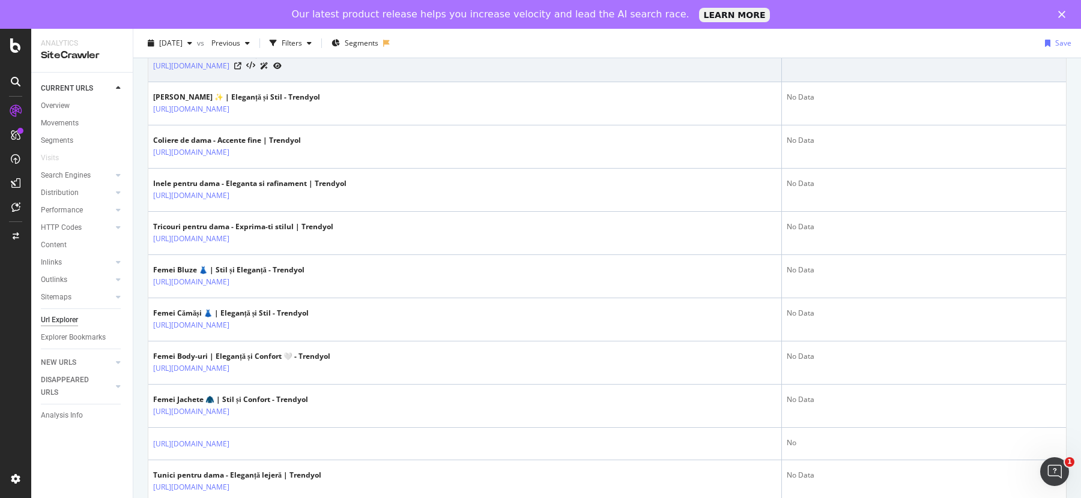
scroll to position [951, 0]
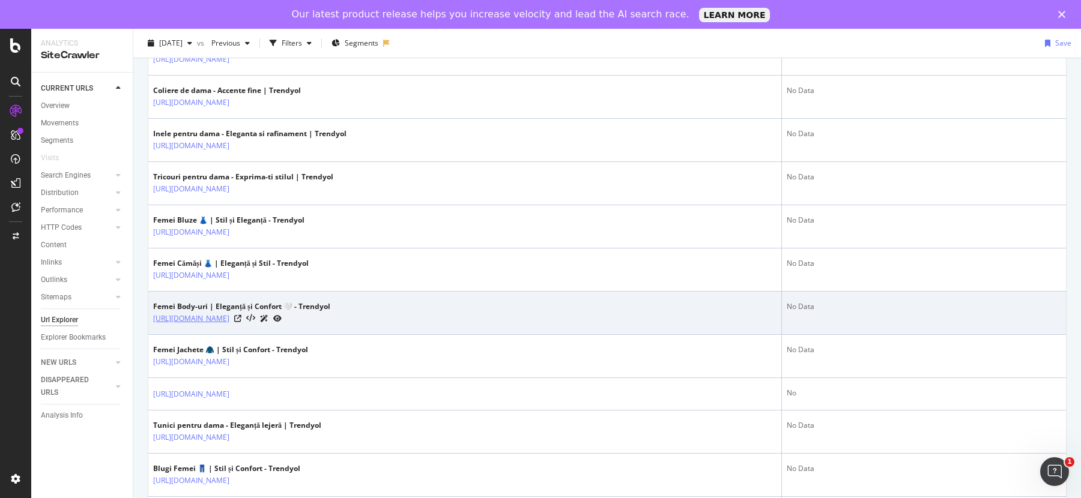
drag, startPoint x: 153, startPoint y: 312, endPoint x: 160, endPoint y: 309, distance: 7.3
drag, startPoint x: 151, startPoint y: 312, endPoint x: 336, endPoint y: 318, distance: 185.1
click at [337, 318] on td "Femei Body-uri | Eleganță și Confort 🤍 - Trendyol https://www.trendyol.com/ro/f…" at bounding box center [465, 313] width 634 height 43
copy link "[URL][DOMAIN_NAME]"
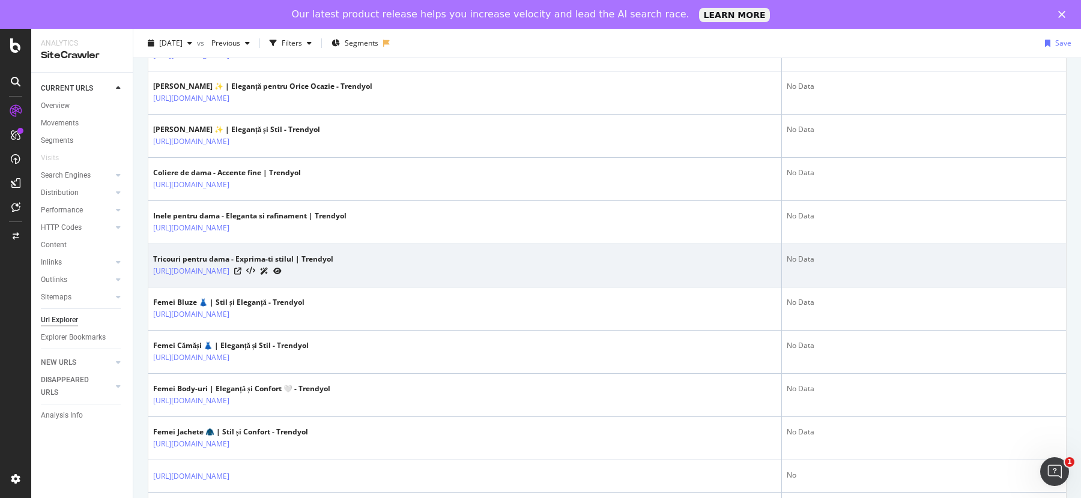
scroll to position [0, 0]
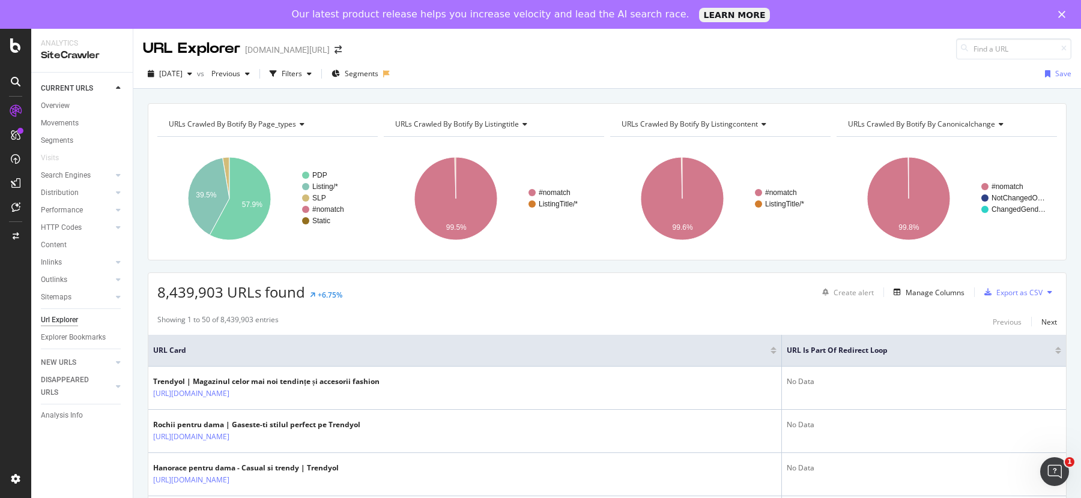
click at [1058, 352] on div at bounding box center [1058, 352] width 6 height 3
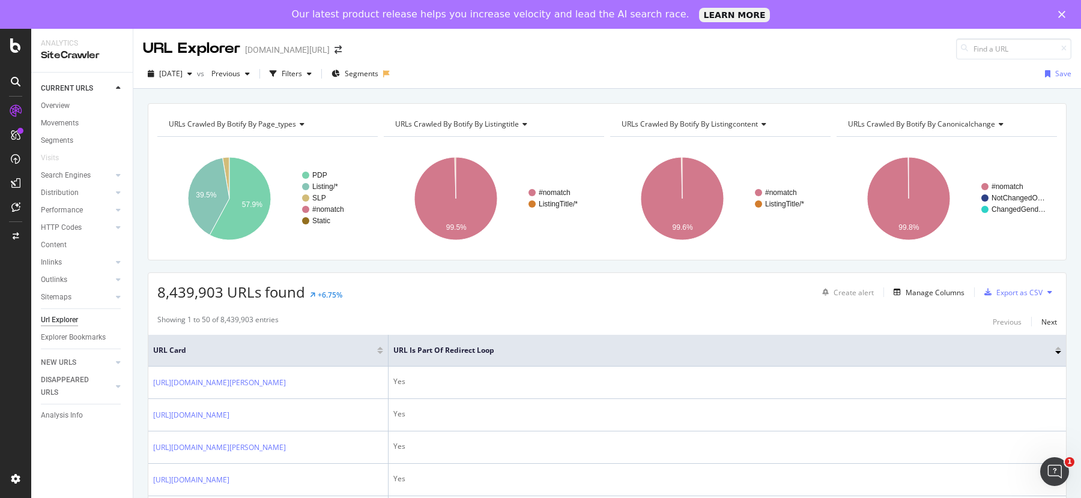
scroll to position [196, 0]
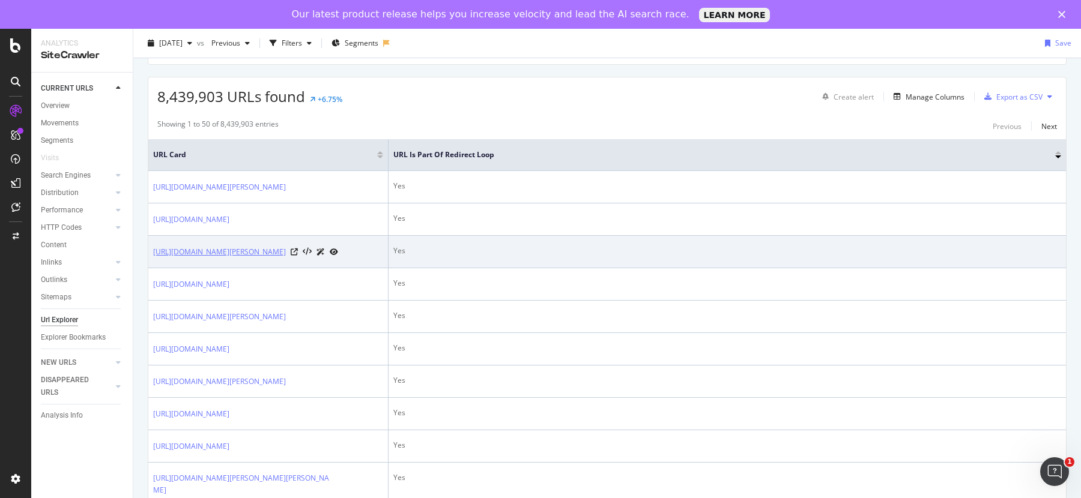
drag, startPoint x: 145, startPoint y: 270, endPoint x: 217, endPoint y: 289, distance: 74.4
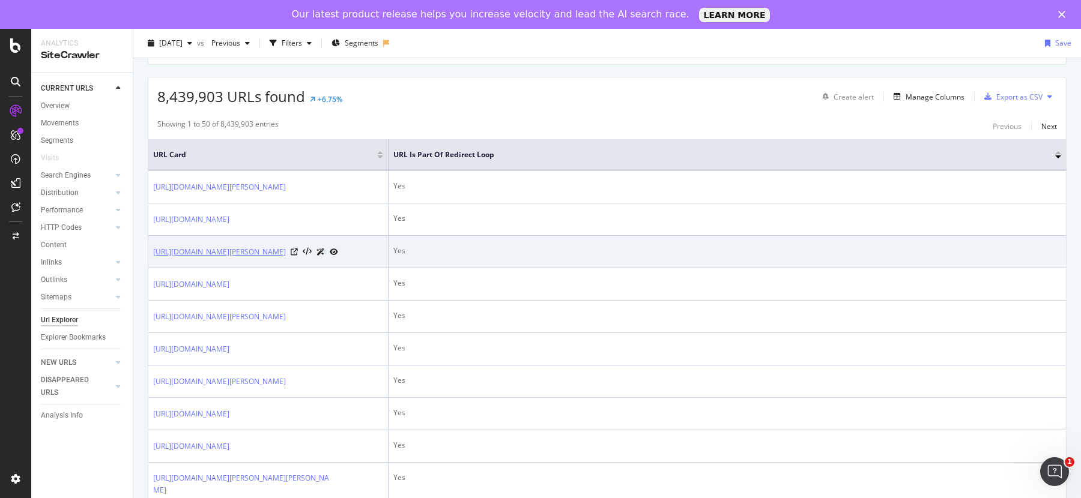
drag, startPoint x: 150, startPoint y: 272, endPoint x: 219, endPoint y: 297, distance: 73.9
click at [219, 268] on td "[URL][DOMAIN_NAME][PERSON_NAME]" at bounding box center [268, 252] width 240 height 32
copy link "[URL][DOMAIN_NAME][PERSON_NAME]"
